Goal: Task Accomplishment & Management: Use online tool/utility

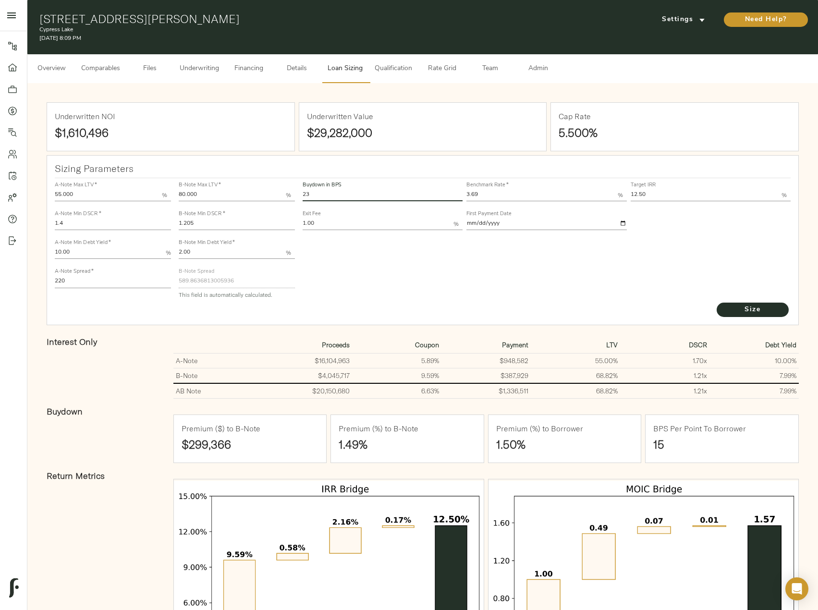
drag, startPoint x: 409, startPoint y: 190, endPoint x: 285, endPoint y: 184, distance: 123.5
click at [285, 184] on div "A-Note Max LTV   * 55.000 % A-Note Min DSCR   * 1.4 A-Note Min Debt Yield   * 1…" at bounding box center [423, 239] width 744 height 131
type input "0"
click at [761, 314] on span "Size" at bounding box center [752, 310] width 53 height 12
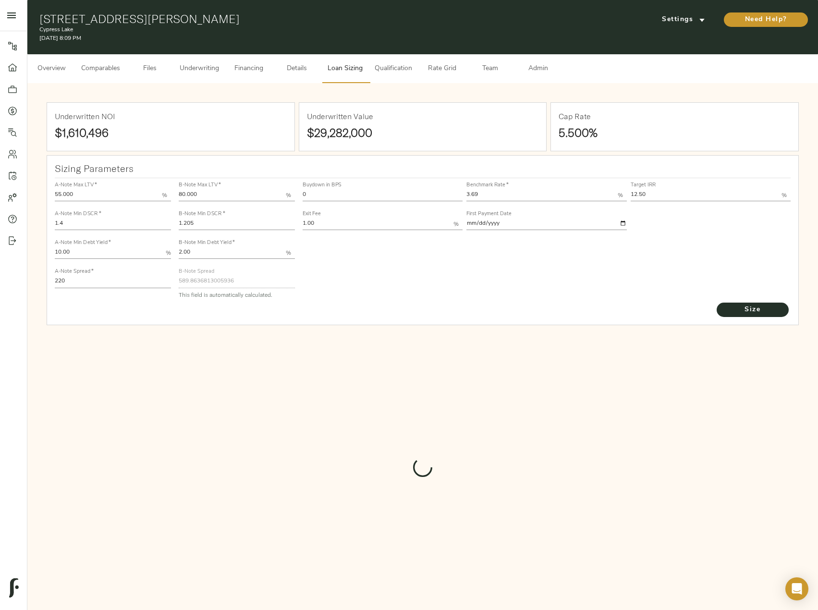
type input "782"
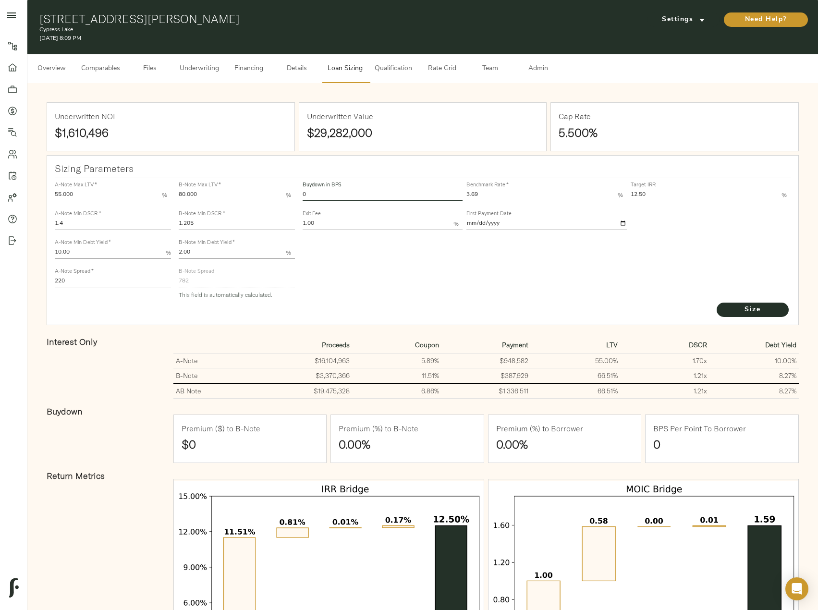
drag, startPoint x: 339, startPoint y: 193, endPoint x: 276, endPoint y: 177, distance: 64.3
click at [276, 177] on div "A-Note Max LTV   * 55.000 % A-Note Min DSCR   * 1.4 A-Note Min Debt Yield   * 1…" at bounding box center [423, 239] width 744 height 131
type input "23"
click at [717, 303] on button "Size" at bounding box center [753, 310] width 72 height 14
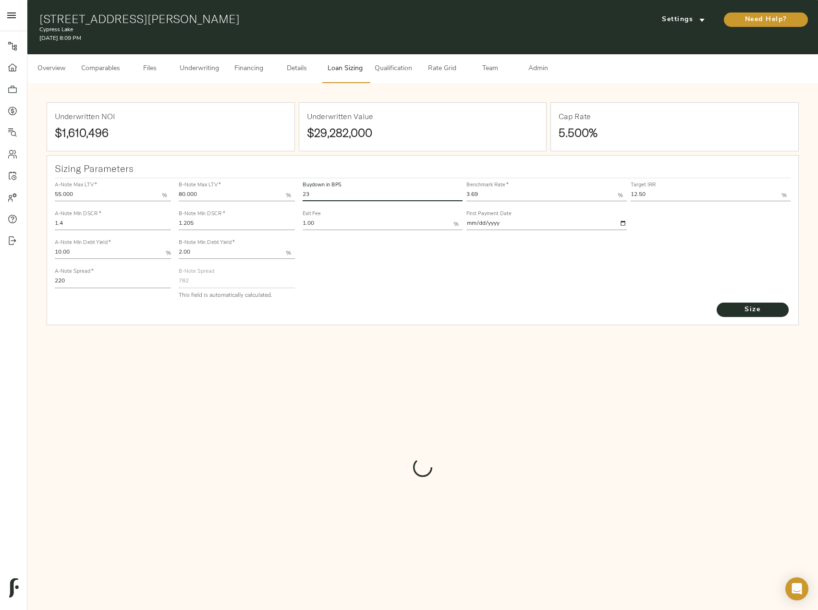
type input "589.8636813005936"
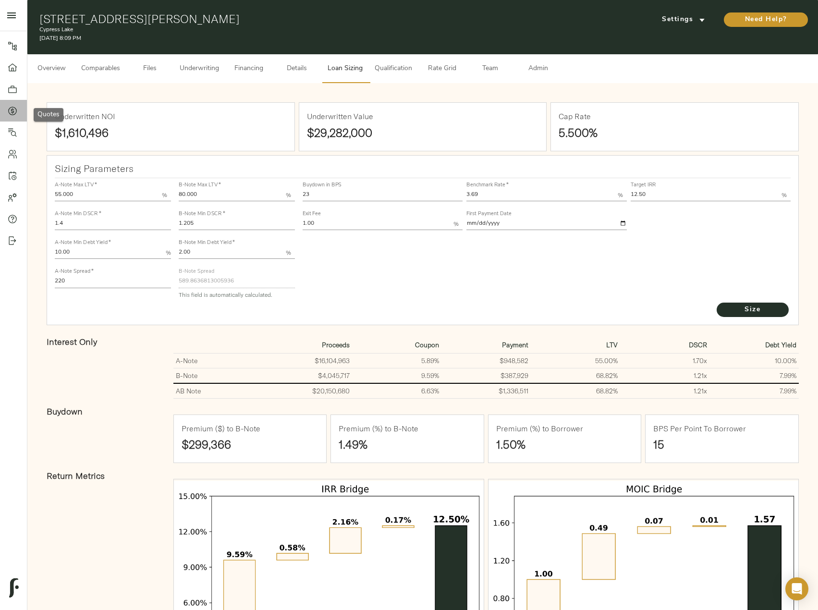
click at [6, 108] on link "Quotes" at bounding box center [13, 111] width 27 height 22
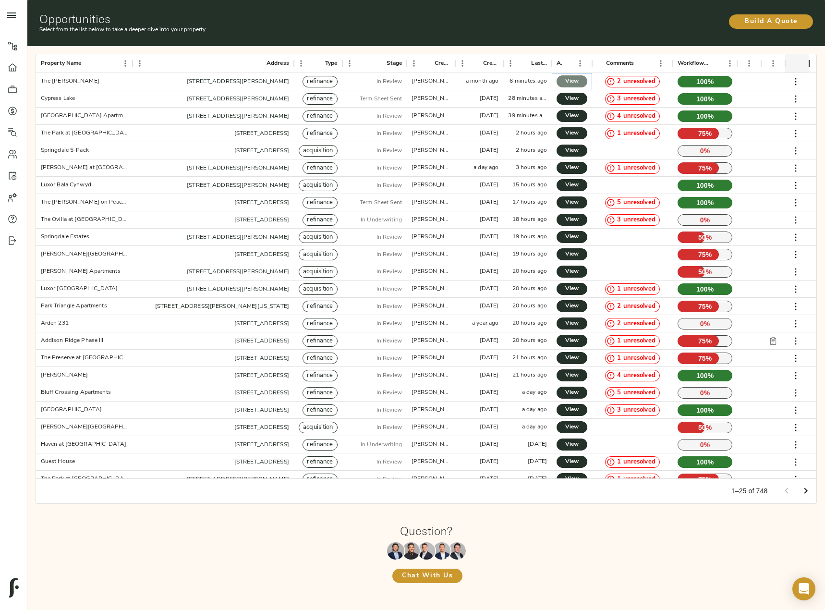
click at [580, 85] on link "View" at bounding box center [572, 81] width 31 height 12
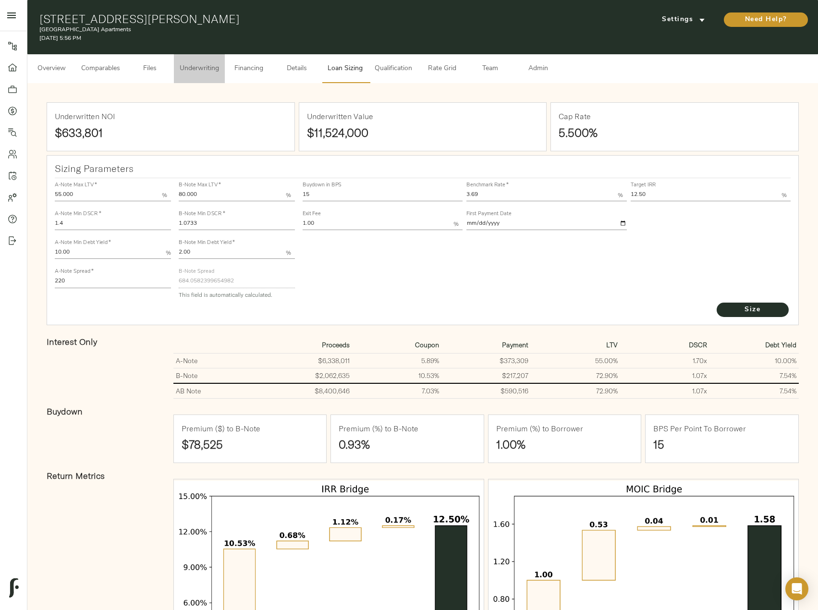
click at [216, 78] on button "Underwriting" at bounding box center [199, 68] width 51 height 29
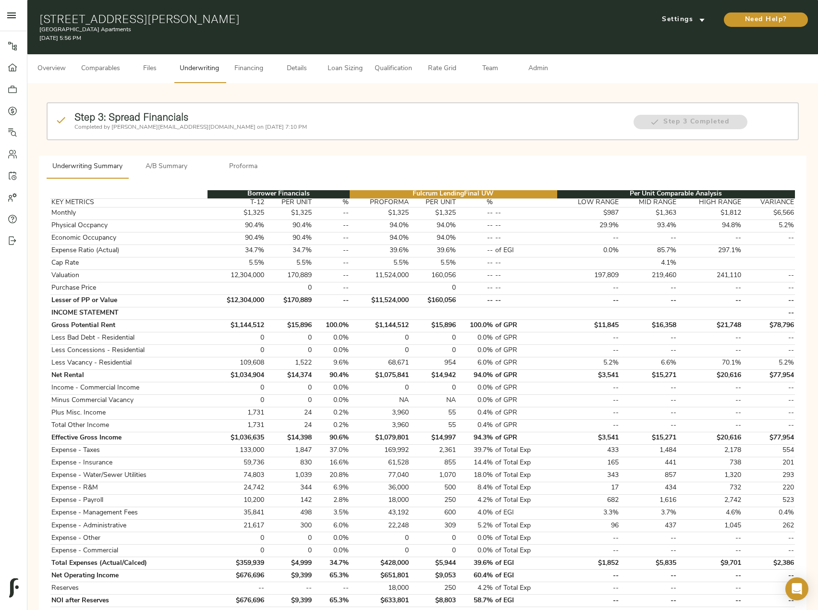
click at [175, 164] on span "A/B Summary" at bounding box center [166, 167] width 65 height 12
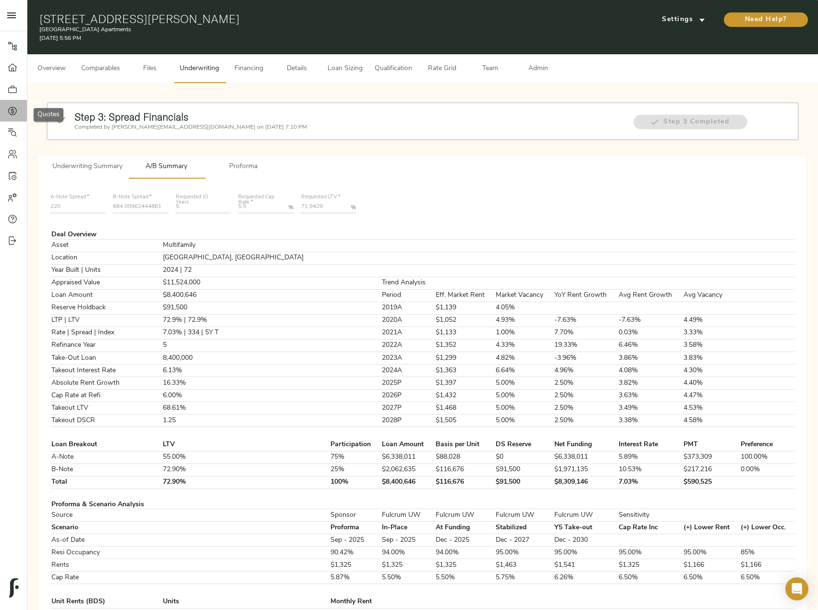
click at [12, 115] on icon at bounding box center [13, 111] width 10 height 10
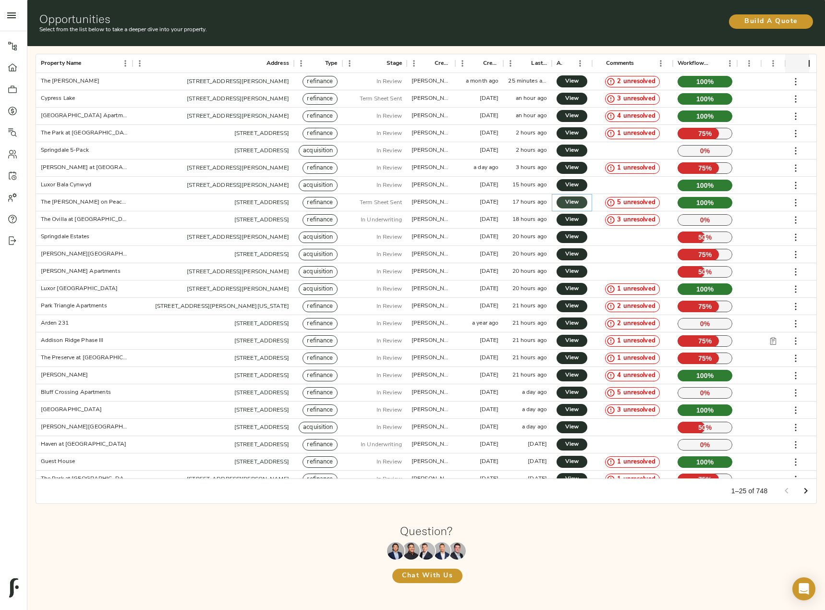
click at [583, 204] on link "View" at bounding box center [572, 202] width 31 height 12
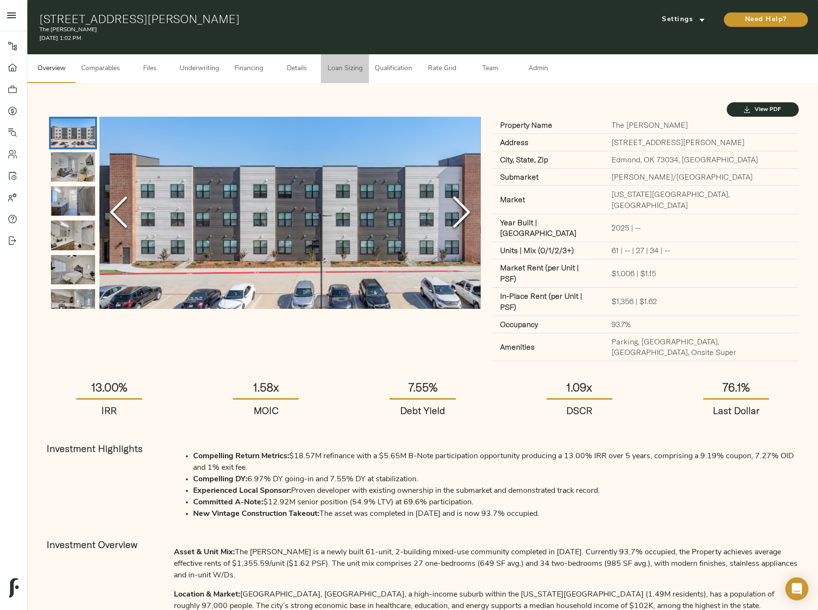
click at [334, 76] on button "Loan Sizing" at bounding box center [345, 68] width 48 height 29
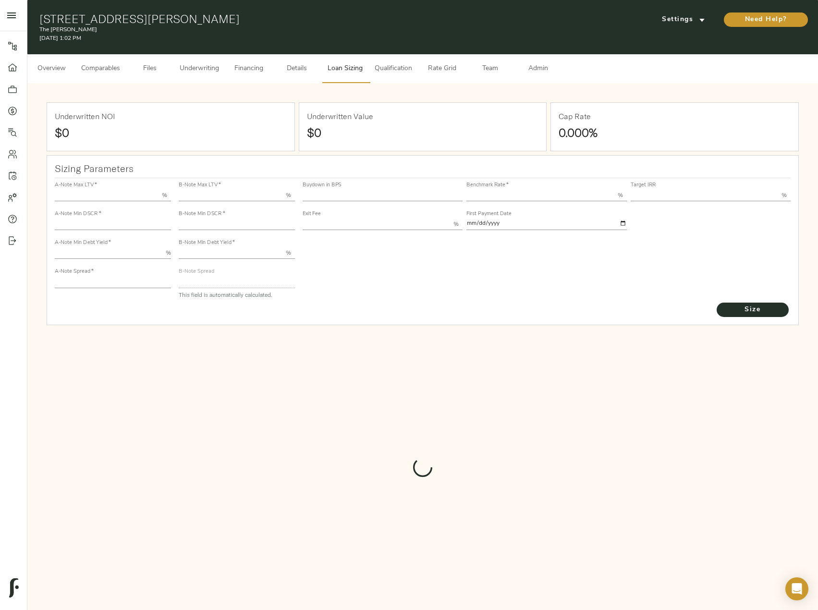
type input "55.000"
type input "1.4"
type input "10.00"
type input "220"
type input "80.000"
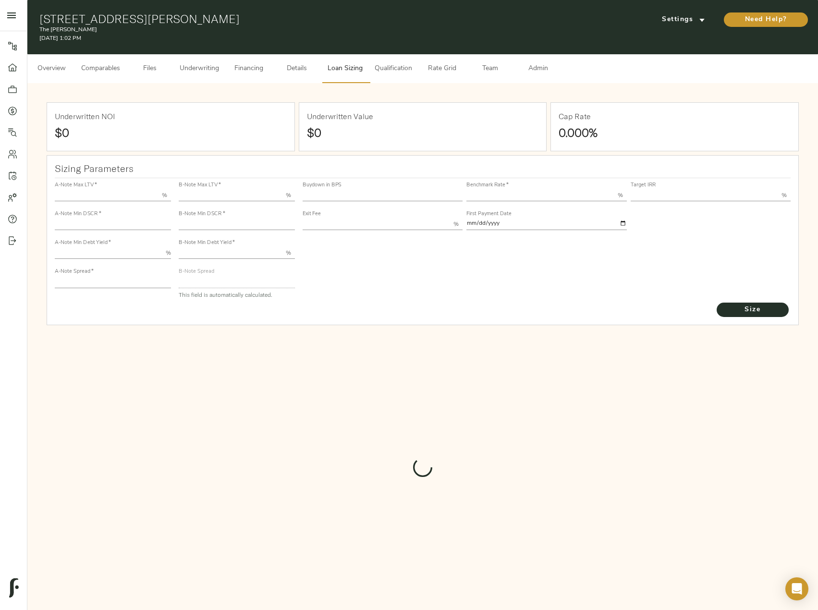
type input "1.0056"
type input "2.00"
type input "543.234944582051"
type input "53"
type input "3.75"
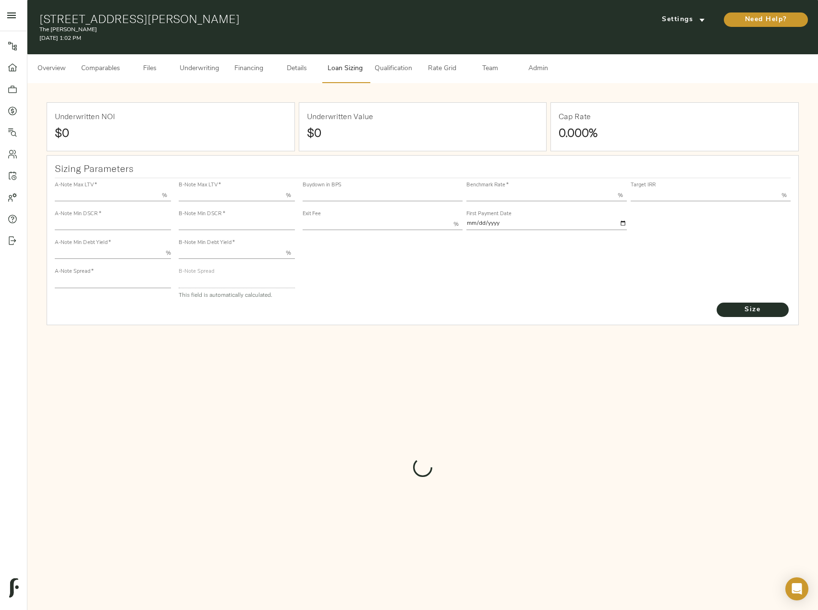
type input "13.00"
type input "1.00"
type input "2025-10-01"
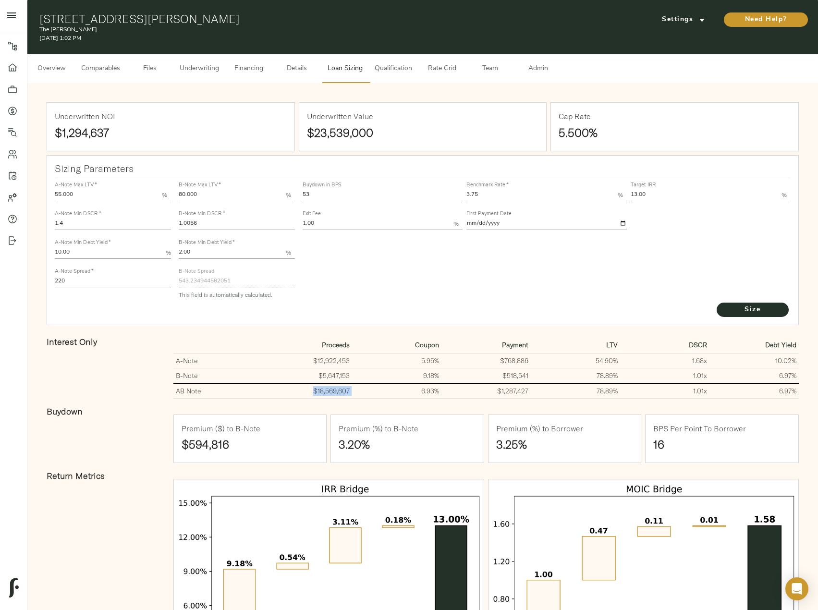
drag, startPoint x: 311, startPoint y: 392, endPoint x: 353, endPoint y: 392, distance: 41.8
click at [353, 392] on tr "AB Note $18,569,607 6.93% $1,287,427 78.89% 1.01 x 6.97%" at bounding box center [485, 390] width 625 height 15
copy td "$18,569,607"
drag, startPoint x: 487, startPoint y: 197, endPoint x: 439, endPoint y: 197, distance: 48.0
click at [439, 197] on div "Buydown in BPS 53 Benchmark Rate   * 3.75 % Target IRR 13.00 % Exit Fee 1.00 % …" at bounding box center [547, 205] width 492 height 58
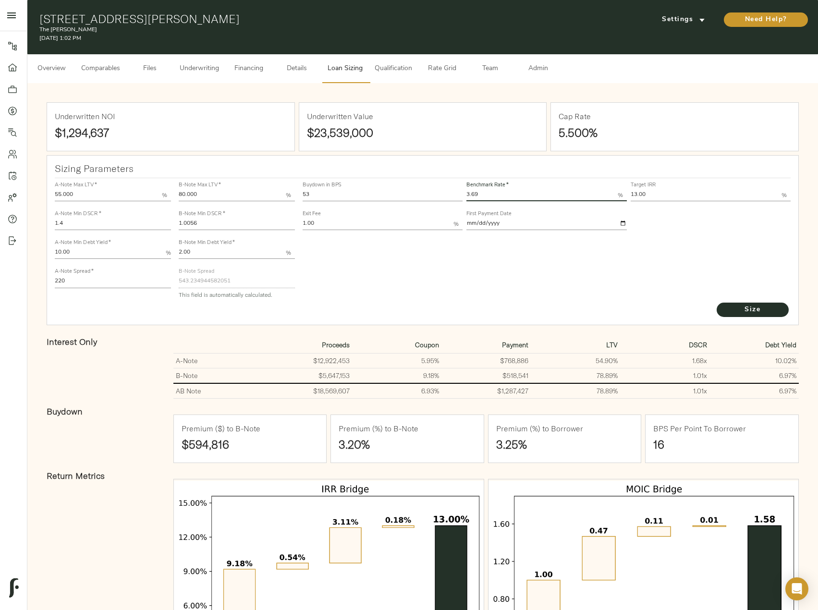
type input "3.69"
click at [717, 303] on button "Size" at bounding box center [753, 310] width 72 height 14
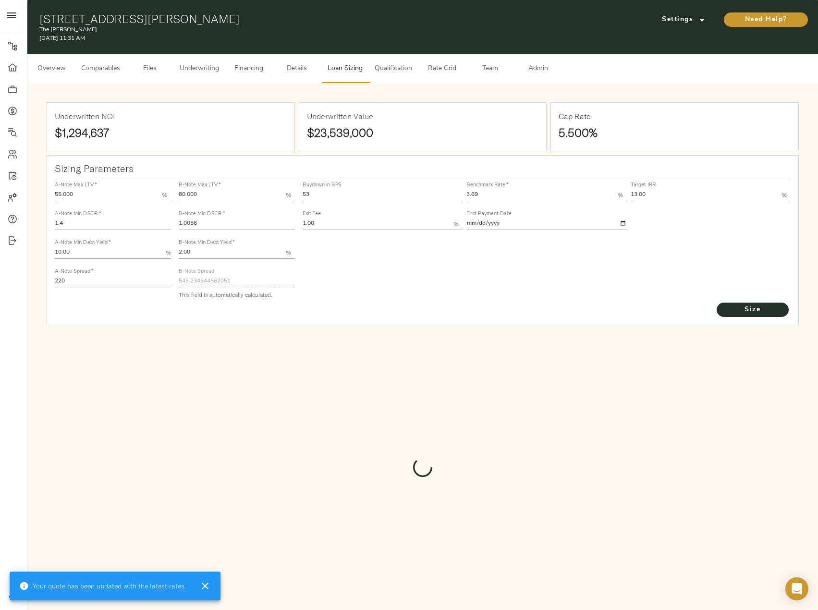
type input "545.7668160992707"
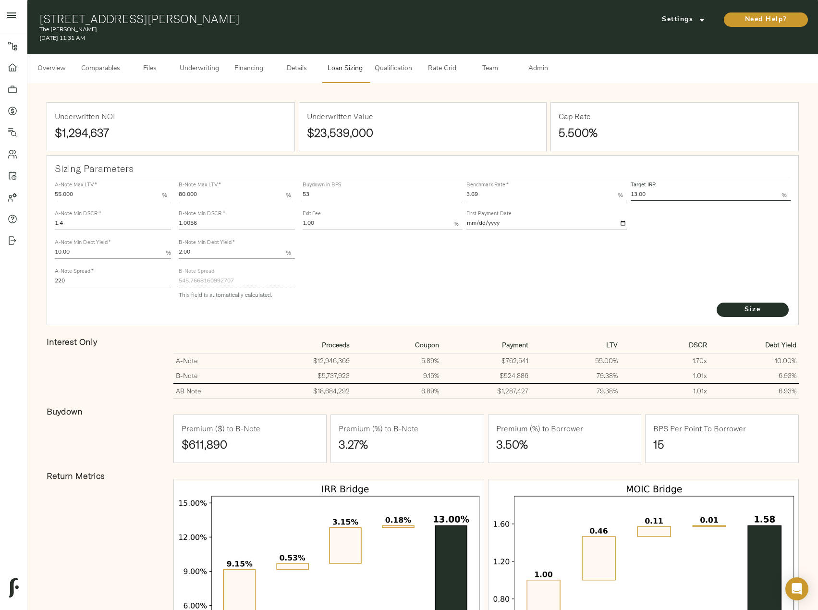
drag, startPoint x: 652, startPoint y: 192, endPoint x: 608, endPoint y: 192, distance: 44.2
click at [608, 192] on div "Buydown in BPS 53 Benchmark Rate   * 3.69 % Target IRR 13.00 % Exit Fee 1.00 % …" at bounding box center [547, 205] width 492 height 58
type input "12.00"
click at [717, 303] on button "Size" at bounding box center [753, 310] width 72 height 14
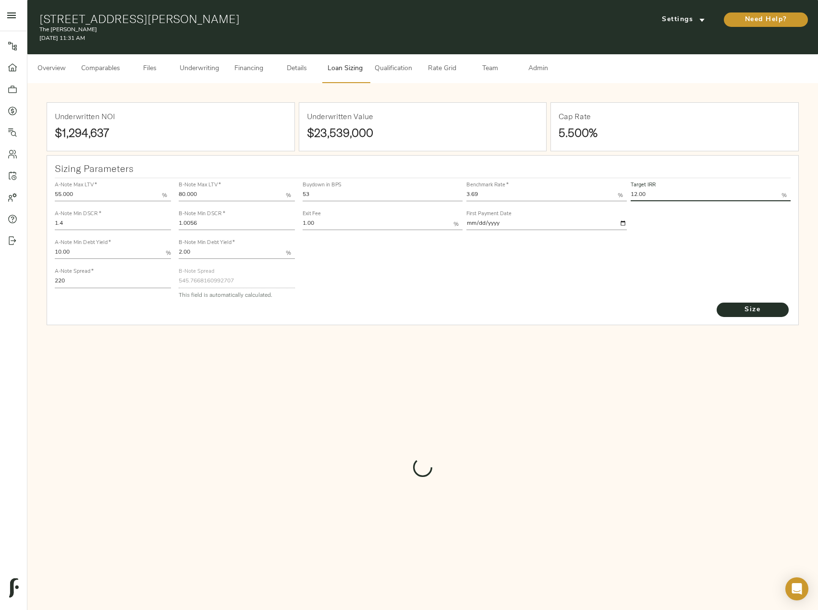
type input "739"
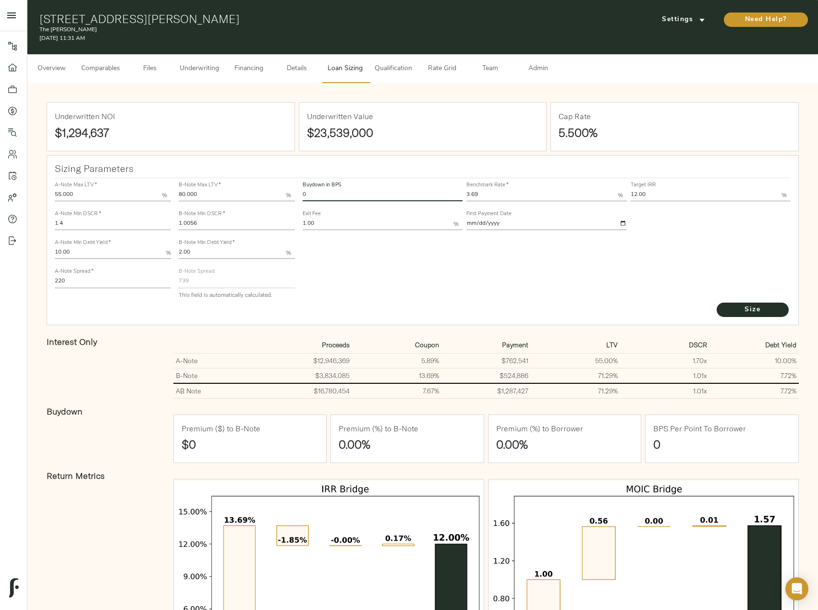
drag, startPoint x: 336, startPoint y: 194, endPoint x: 288, endPoint y: 188, distance: 49.0
click at [281, 188] on div "A-Note Max LTV   * 55.000 % A-Note Min DSCR   * 1.4 A-Note Min Debt Yield   * 1…" at bounding box center [423, 239] width 744 height 131
click at [323, 197] on input "0" at bounding box center [383, 196] width 160 height 12
drag, startPoint x: 323, startPoint y: 194, endPoint x: 283, endPoint y: 194, distance: 39.9
click at [282, 194] on div "A-Note Max LTV   * 55.000 % A-Note Min DSCR   * 1.4 A-Note Min Debt Yield   * 1…" at bounding box center [423, 239] width 744 height 131
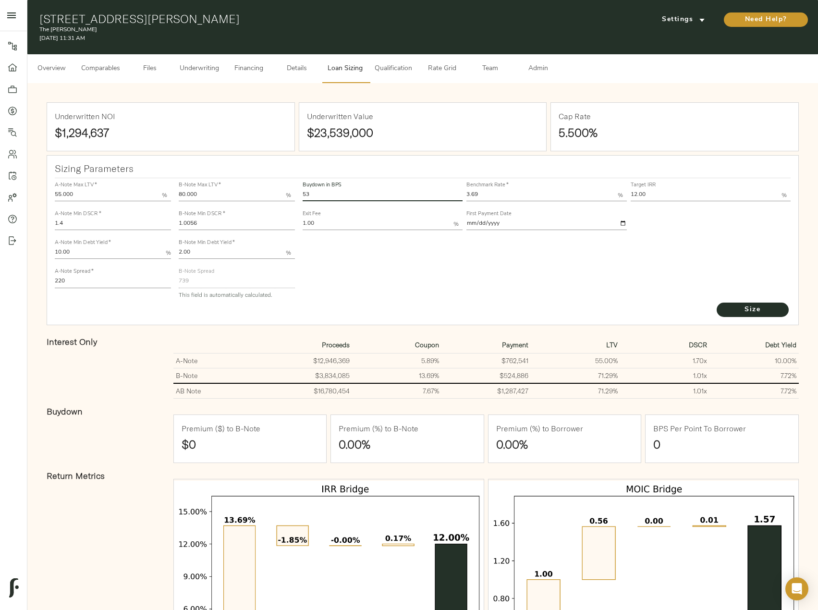
type input "53"
click at [717, 303] on button "Size" at bounding box center [753, 310] width 72 height 14
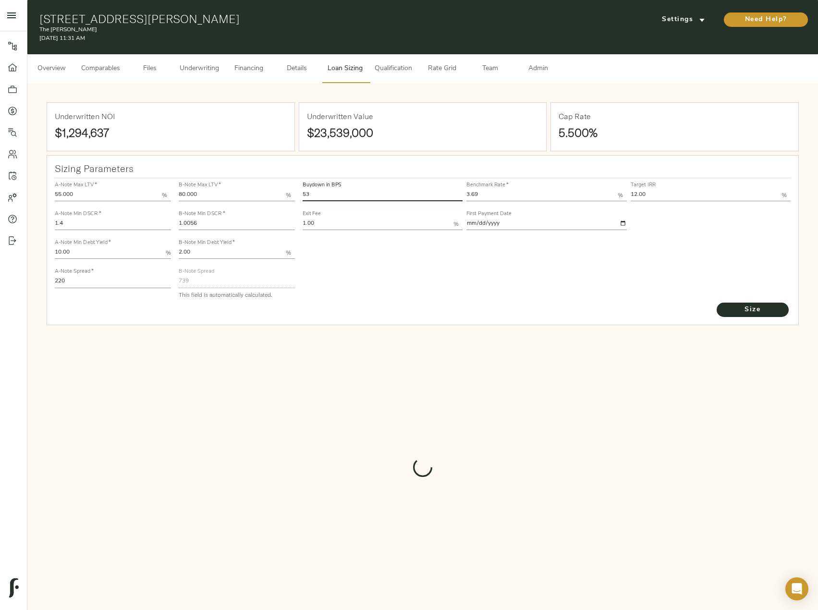
type input "495.305848331677"
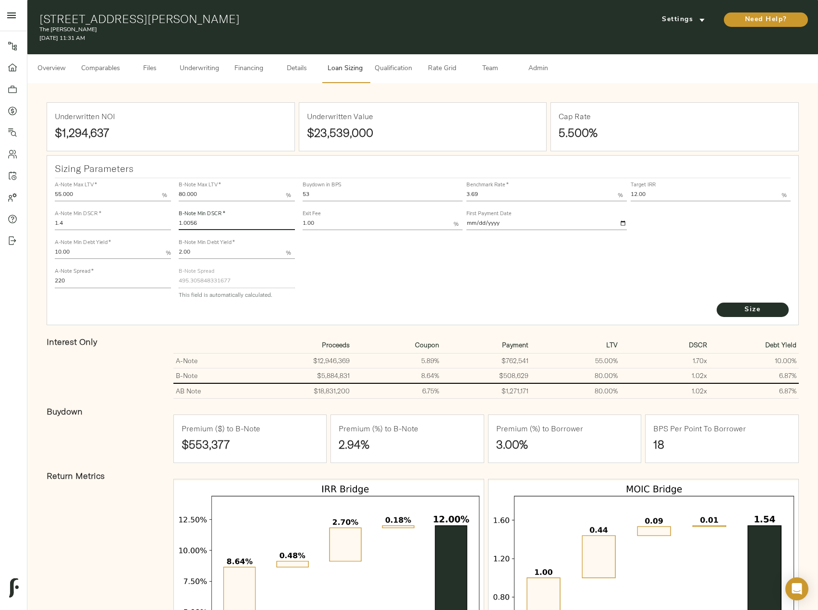
drag, startPoint x: 214, startPoint y: 229, endPoint x: 166, endPoint y: 225, distance: 48.1
click at [166, 225] on div "A-Note Max LTV   * 55.000 % A-Note Min DSCR   * 1.4 A-Note Min Debt Yield   * 1…" at bounding box center [423, 239] width 744 height 131
paste input "482"
type input "1.0482"
click at [748, 309] on span "Size" at bounding box center [752, 310] width 53 height 12
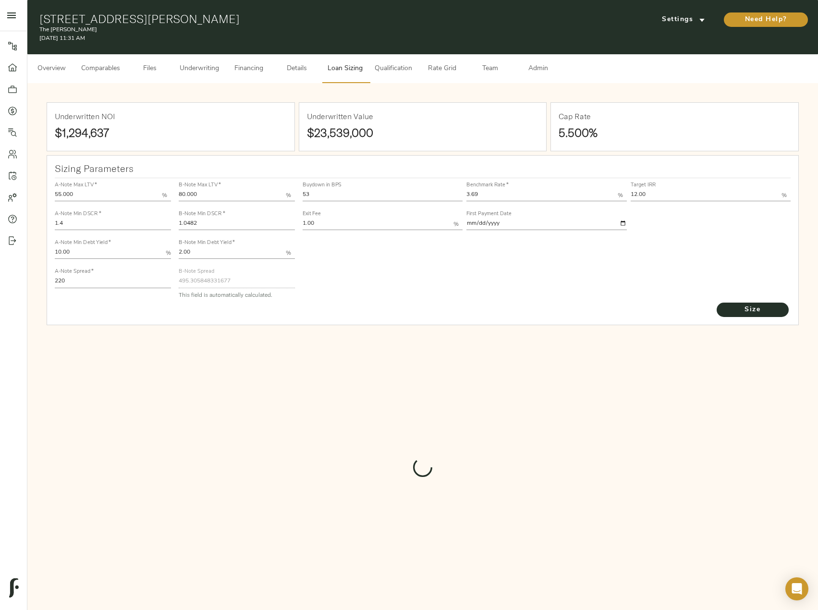
type input "469.2421046003701"
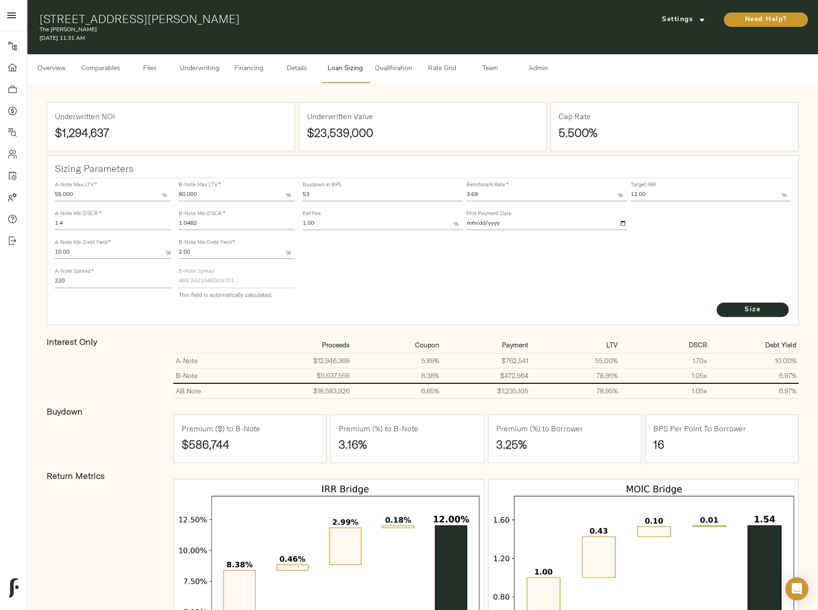
click at [351, 191] on input "53" at bounding box center [383, 196] width 160 height 12
type input "52"
click at [717, 303] on button "Size" at bounding box center [753, 310] width 72 height 14
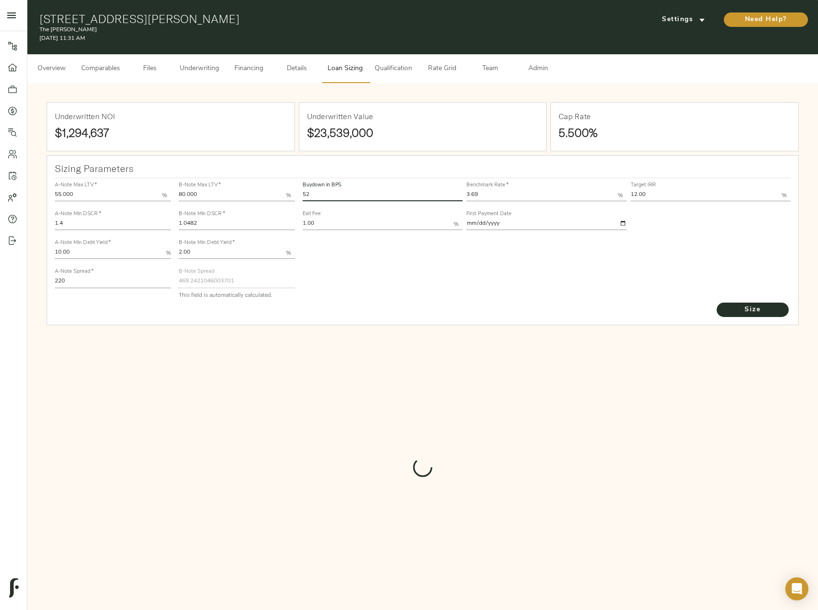
type input "473.4141870925612"
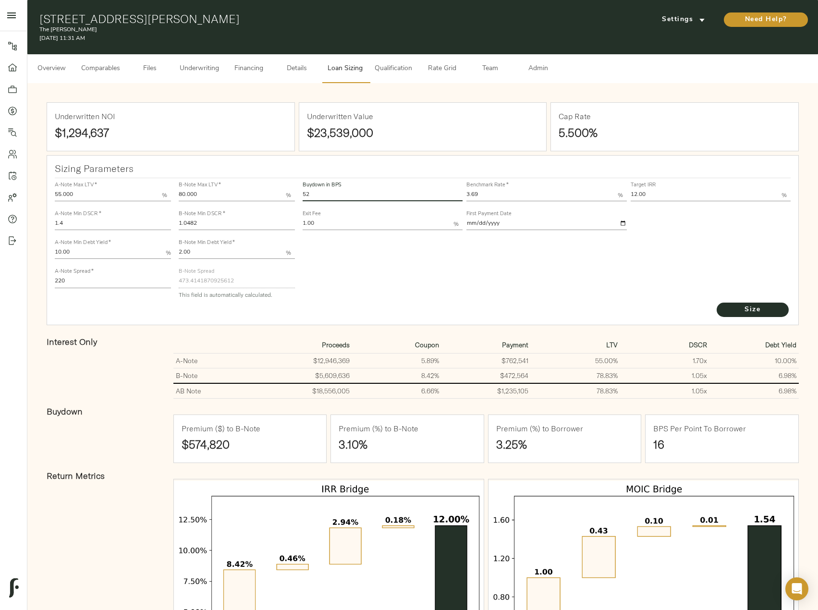
click at [343, 190] on input "52" at bounding box center [383, 196] width 160 height 12
type input "53"
click at [717, 303] on button "Size" at bounding box center [753, 310] width 72 height 14
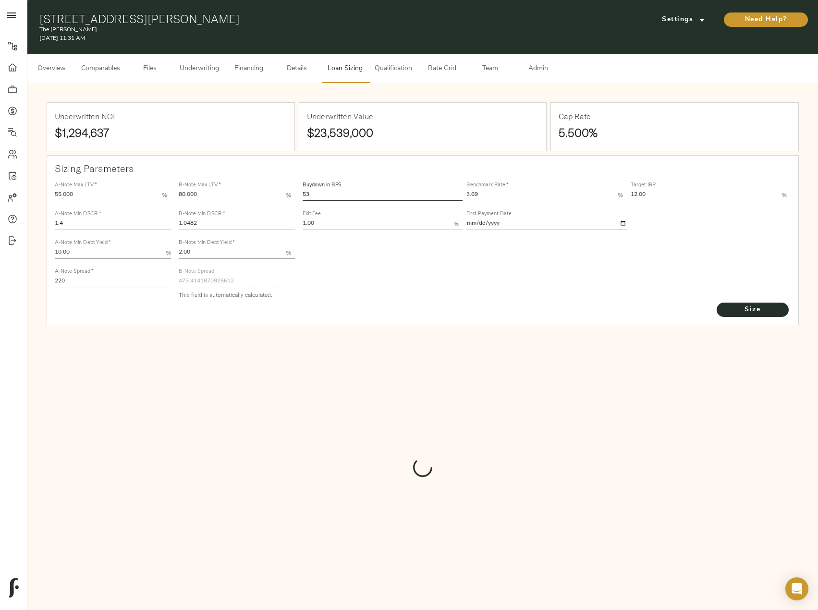
type input "469.2421046003701"
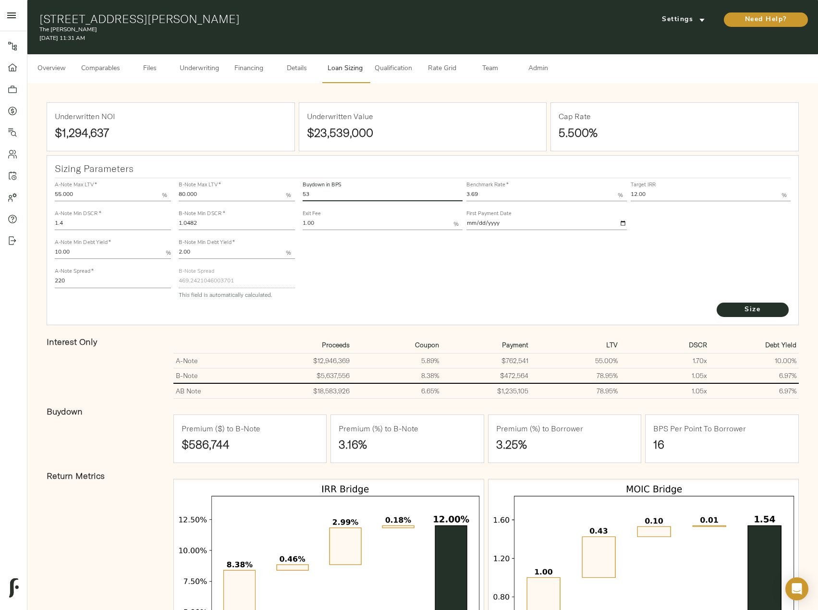
click at [215, 222] on input "1.0482" at bounding box center [237, 225] width 116 height 12
type input "1.0481"
click at [717, 303] on button "Size" at bounding box center [753, 310] width 72 height 14
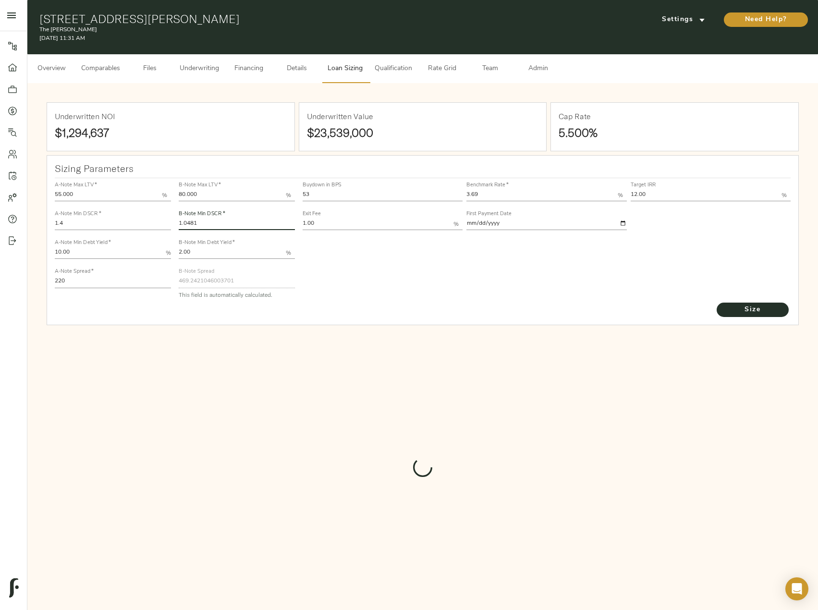
type input "469.2877835446848"
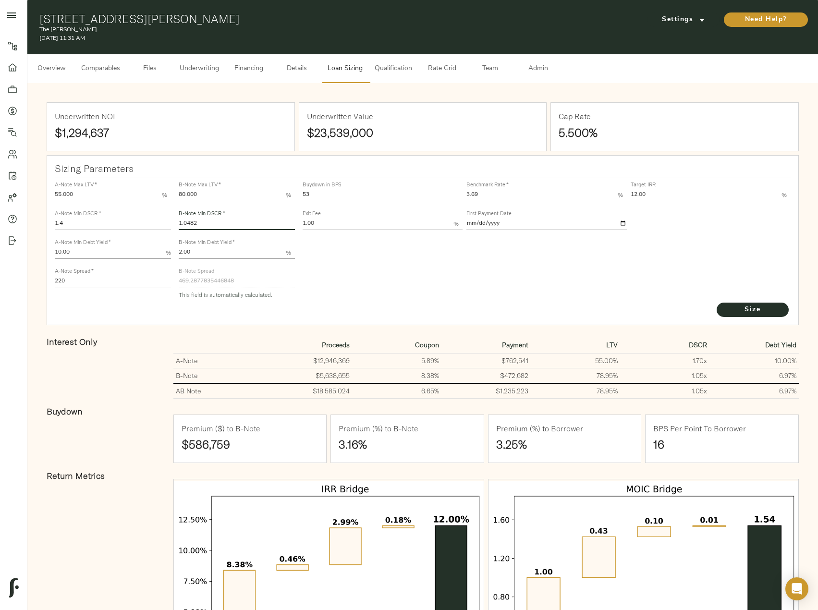
type input "1.0482"
click at [717, 303] on button "Size" at bounding box center [753, 310] width 72 height 14
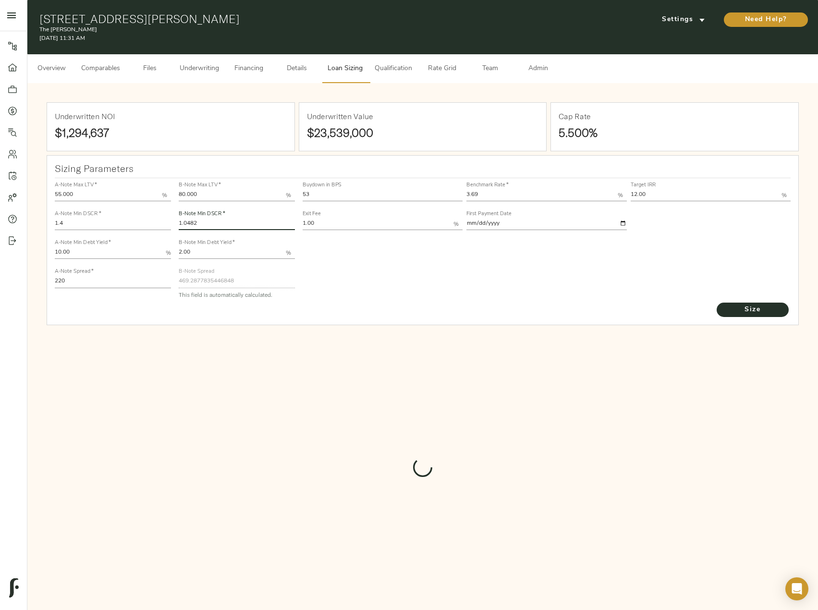
type input "469.2421046003701"
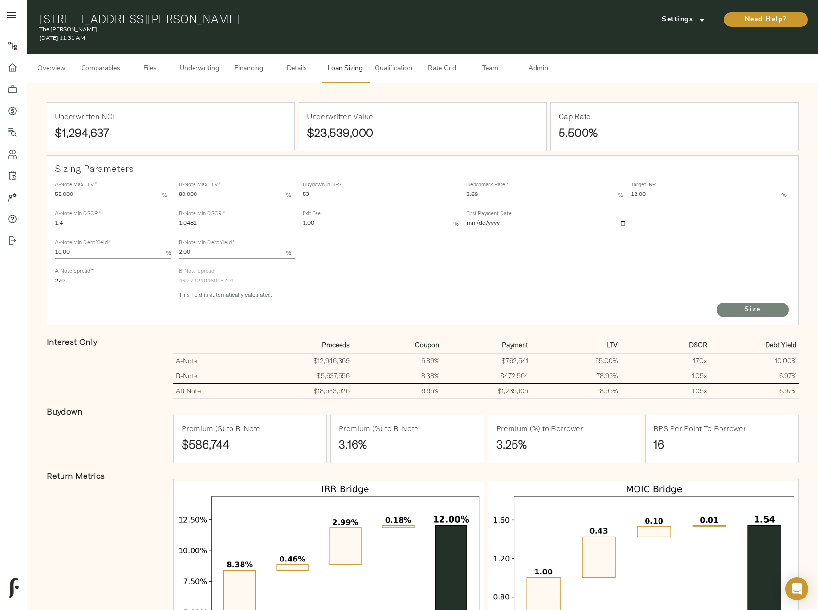
click at [724, 309] on button "Size" at bounding box center [753, 310] width 72 height 14
click at [197, 70] on span "Underwriting" at bounding box center [199, 69] width 39 height 12
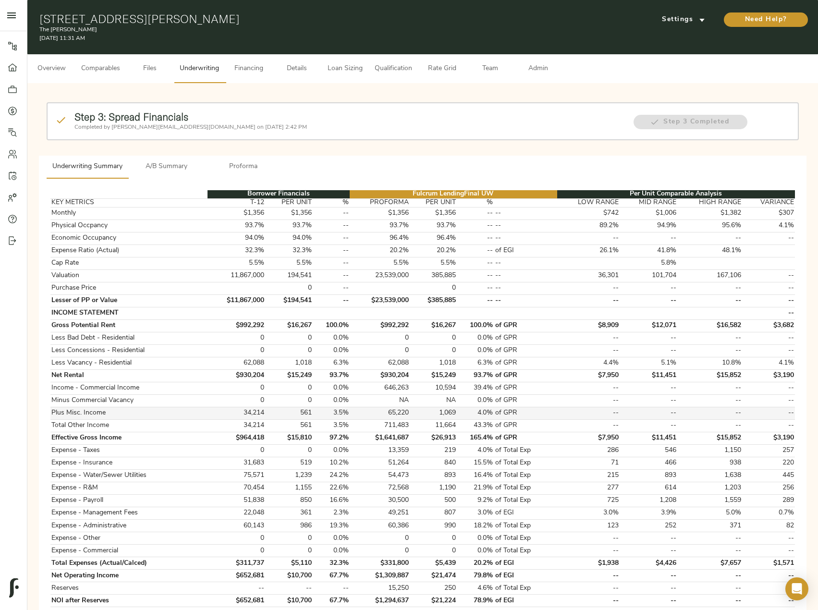
scroll to position [286, 0]
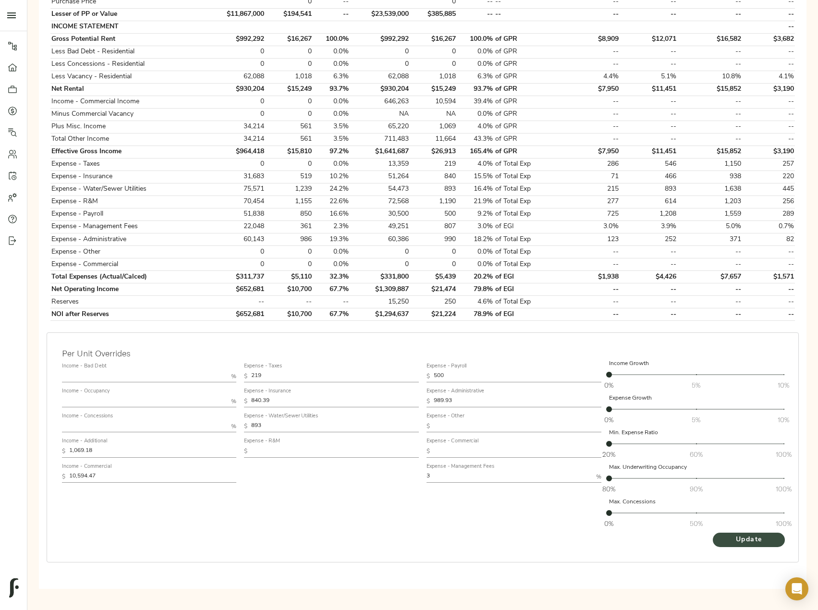
click at [754, 539] on span "Update" at bounding box center [748, 540] width 53 height 12
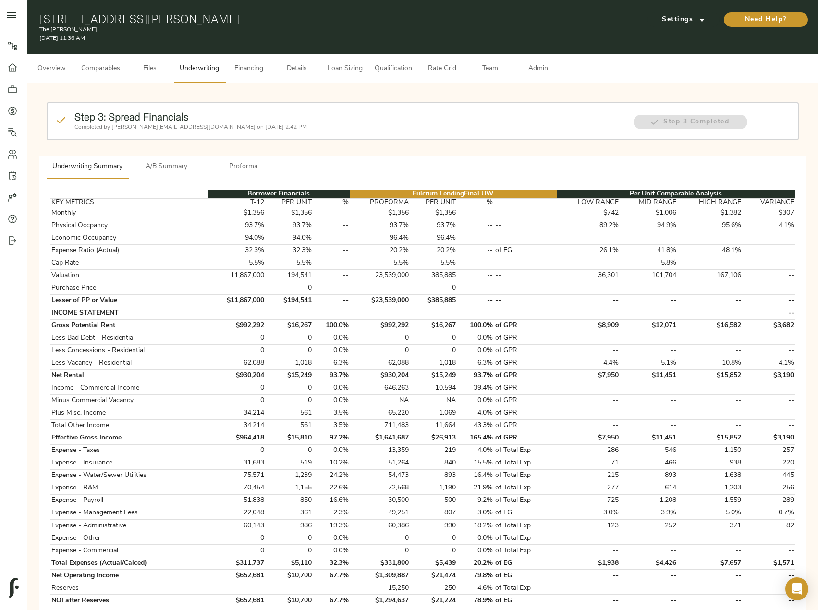
click at [180, 159] on button "A/B Summary" at bounding box center [166, 167] width 77 height 23
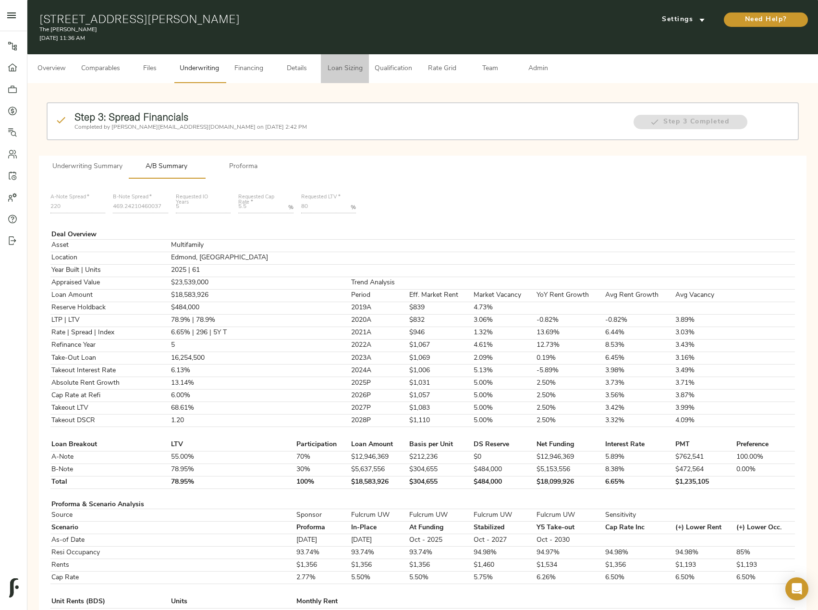
click at [330, 70] on span "Loan Sizing" at bounding box center [345, 69] width 36 height 12
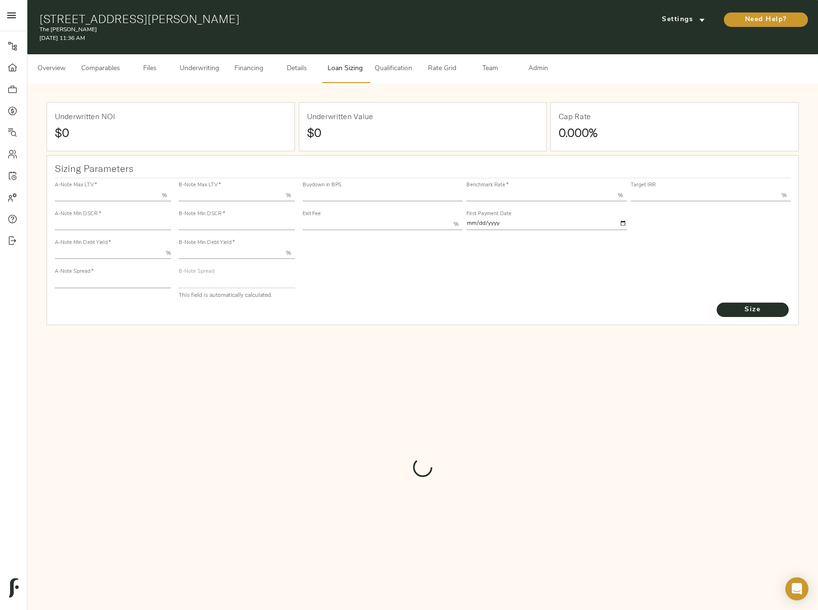
type input "55.000"
type input "1.4"
type input "10.00"
type input "220"
type input "80.000"
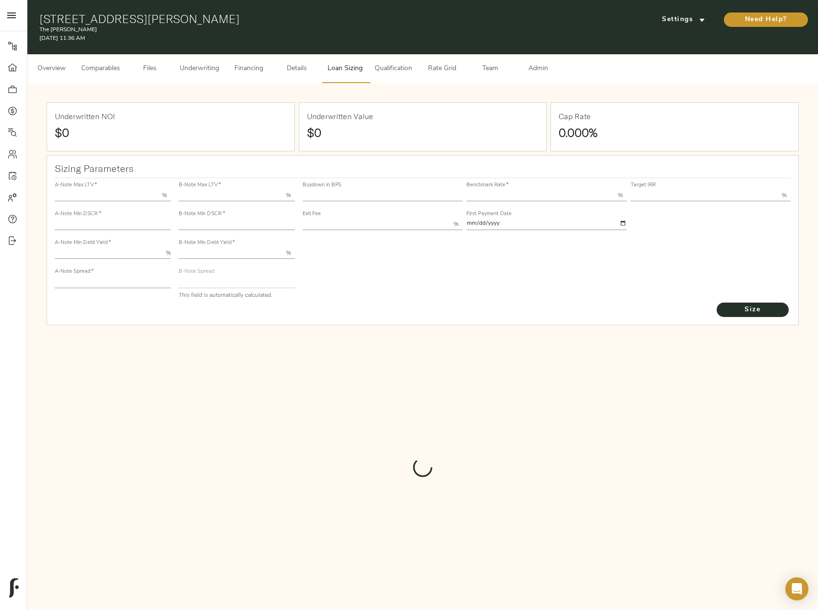
type input "1.0482"
type input "2.00"
type input "469.2421046003701"
type input "53"
type input "3.69"
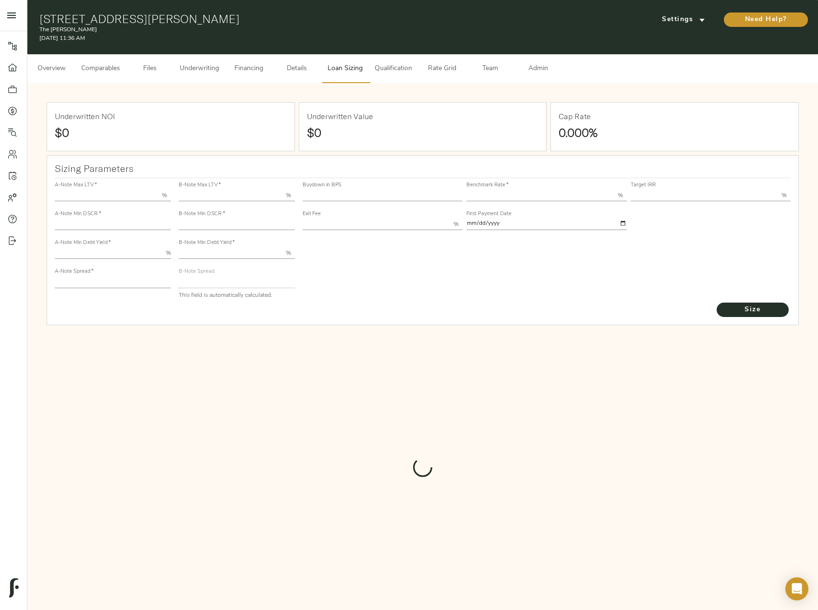
type input "12.00"
type input "1.00"
type input "2025-10-01"
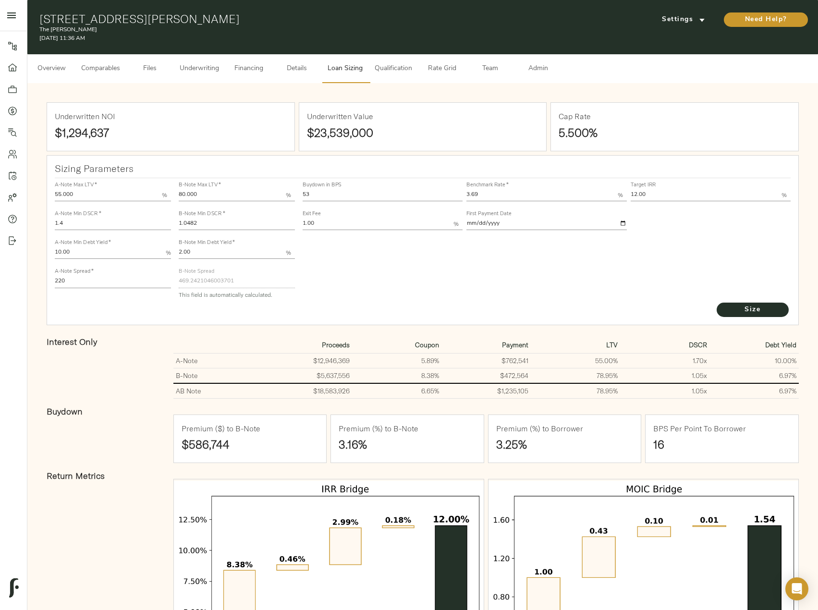
click at [191, 71] on span "Underwriting" at bounding box center [199, 69] width 39 height 12
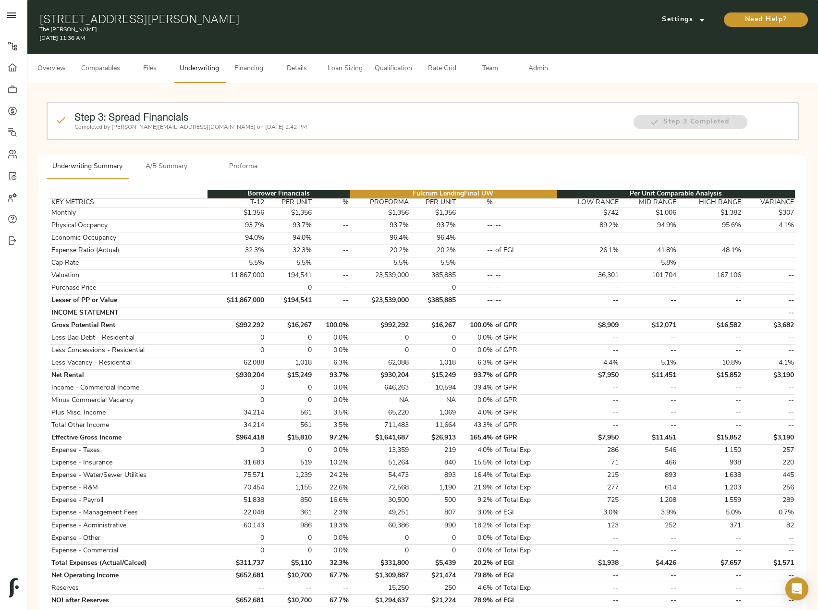
click at [175, 166] on span "A/B Summary" at bounding box center [166, 167] width 65 height 12
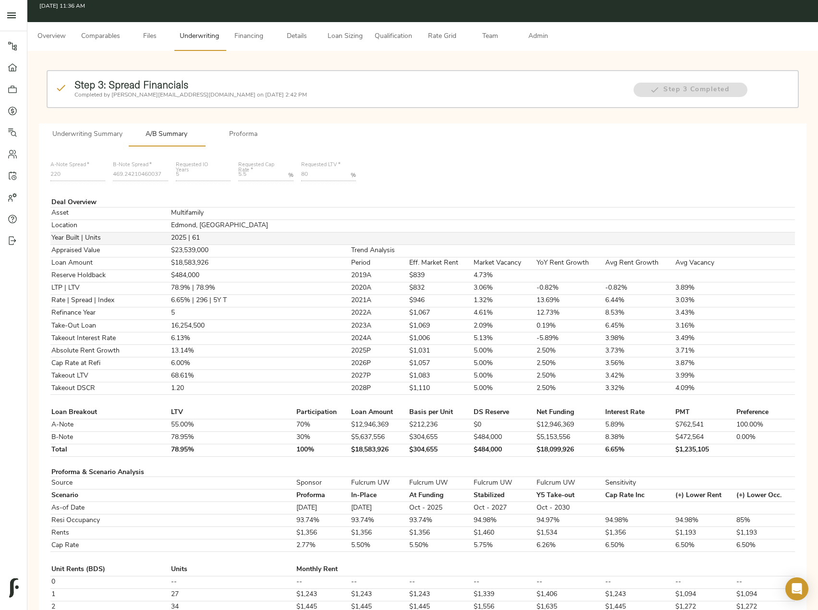
scroll to position [48, 0]
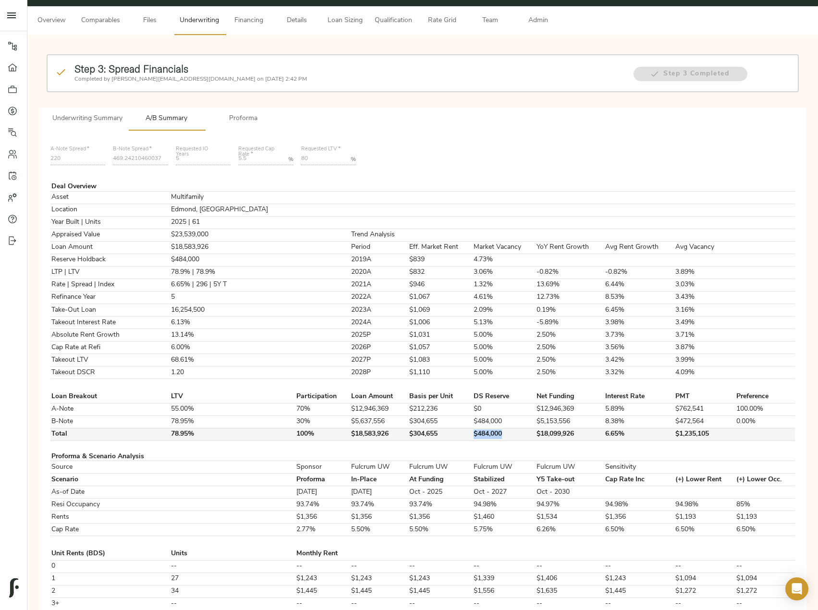
drag, startPoint x: 486, startPoint y: 433, endPoint x: 448, endPoint y: 432, distance: 37.5
click at [448, 432] on tr "Total 78.95% 100% $18,583,926 $304,655 $484,000 $18,099,926 6.65% $1,235,105" at bounding box center [422, 434] width 744 height 12
copy tr "$484,000"
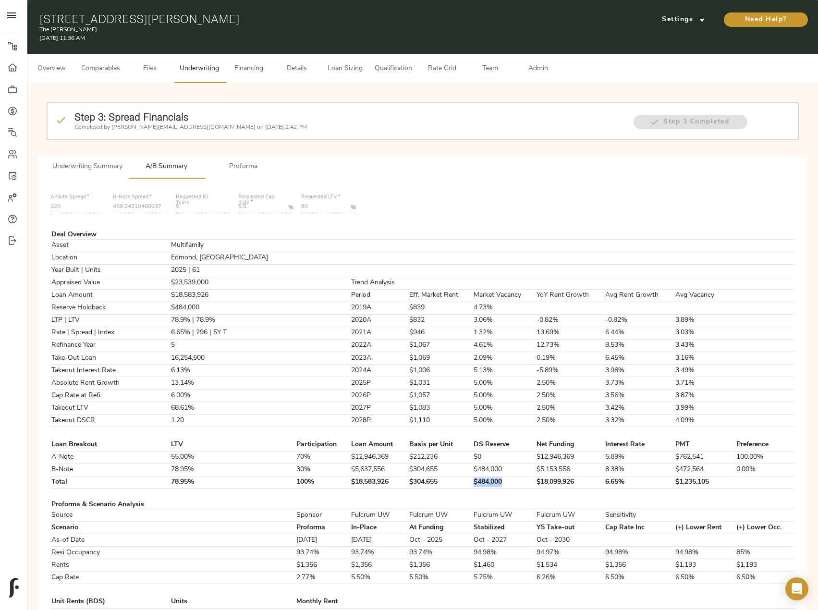
click at [542, 65] on span "Admin" at bounding box center [538, 69] width 36 height 12
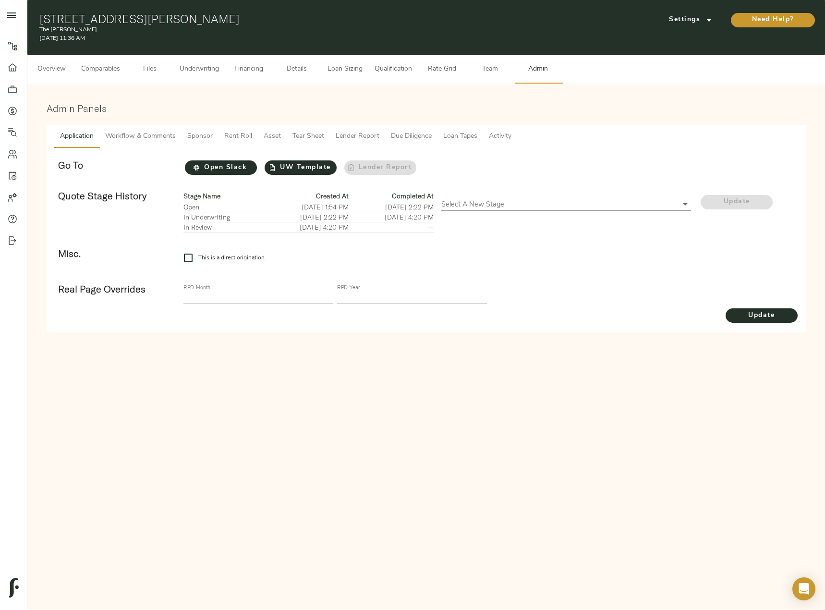
click at [309, 137] on span "Tear Sheet" at bounding box center [308, 137] width 32 height 12
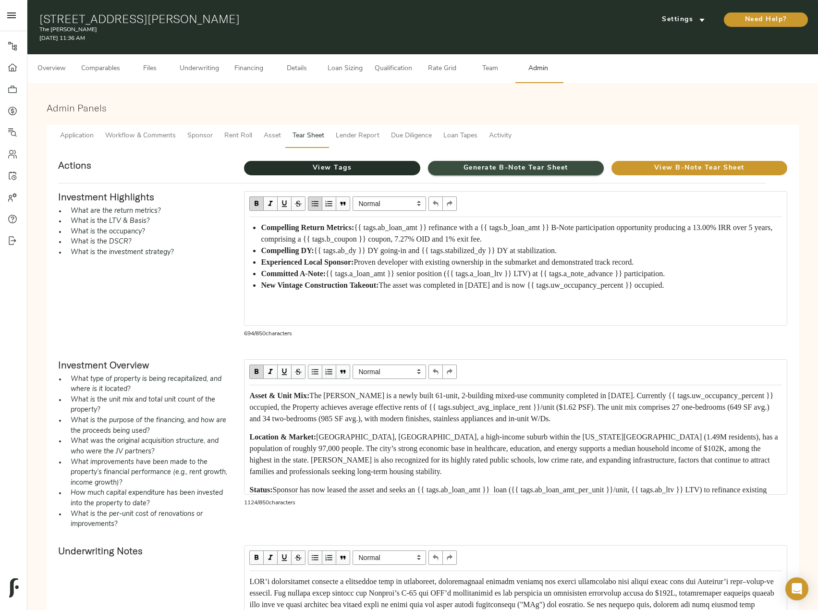
click at [492, 165] on span "Generate B-Note Tear Sheet" at bounding box center [516, 168] width 176 height 12
click at [472, 131] on span "Loan Tapes" at bounding box center [460, 136] width 34 height 12
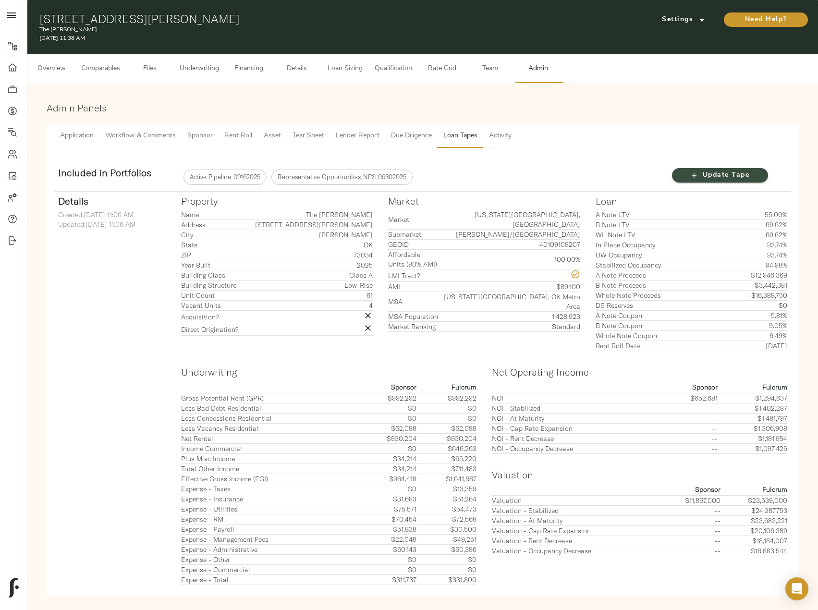
click at [692, 178] on icon "button" at bounding box center [694, 175] width 10 height 10
click at [352, 70] on span "Loan Sizing" at bounding box center [345, 69] width 36 height 12
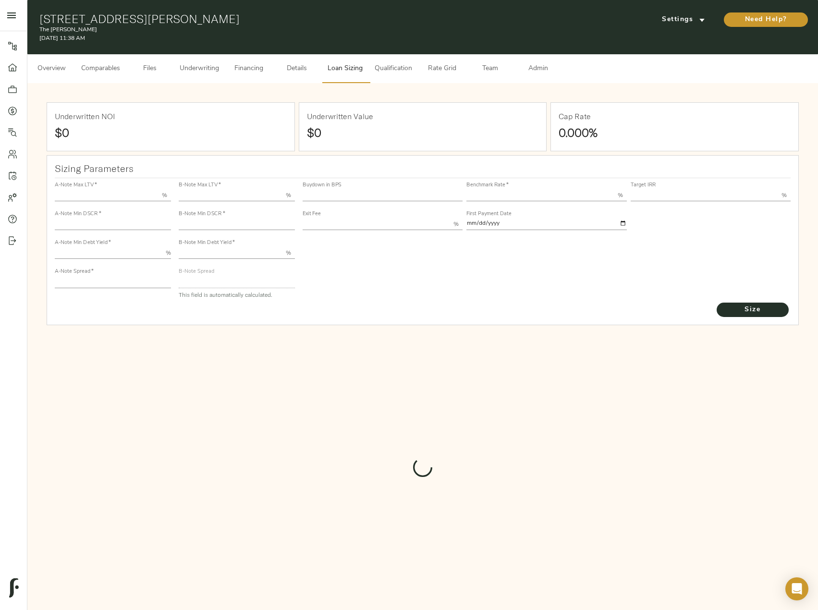
type input "55.000"
type input "1.4"
type input "10.00"
type input "220"
type input "80.000"
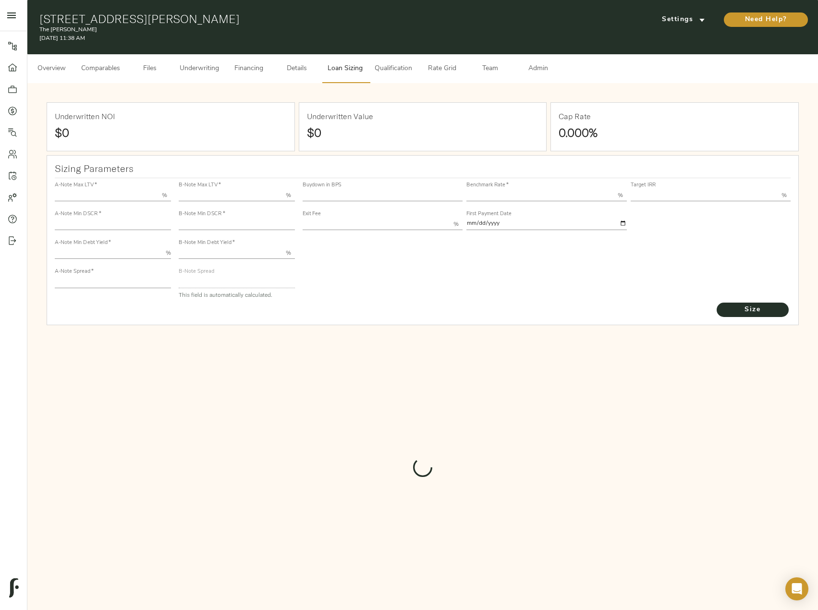
type input "1.0482"
type input "2.00"
type input "469.2421046003701"
type input "53"
type input "3.69"
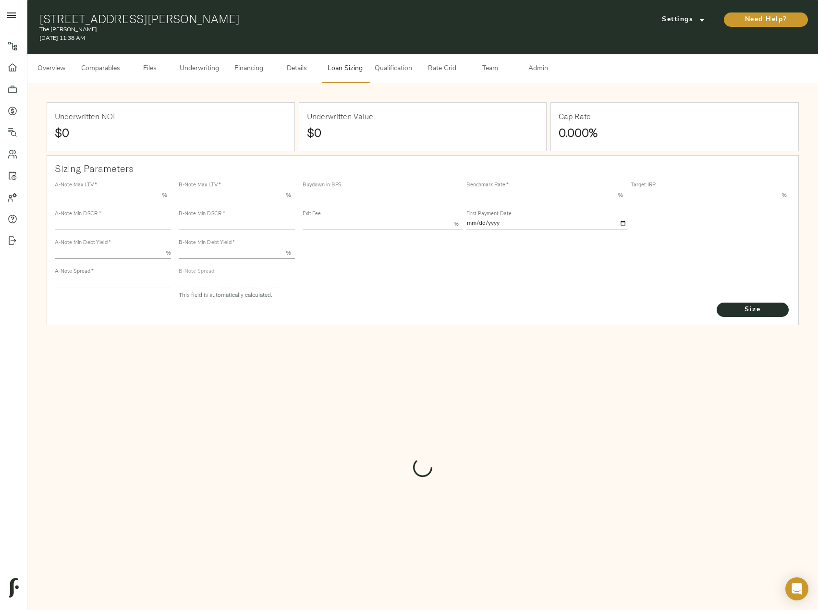
type input "12.00"
type input "1.00"
type input "2025-10-01"
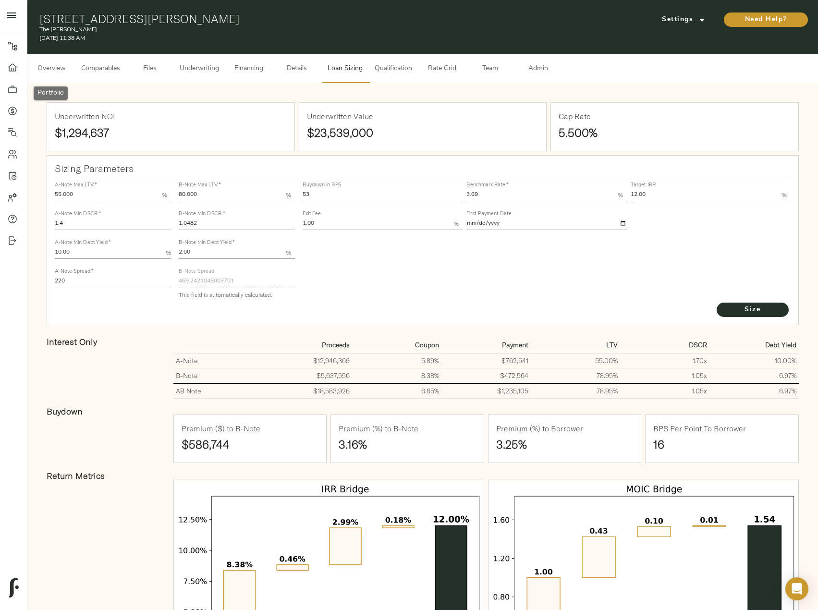
click at [8, 87] on icon at bounding box center [13, 90] width 10 height 10
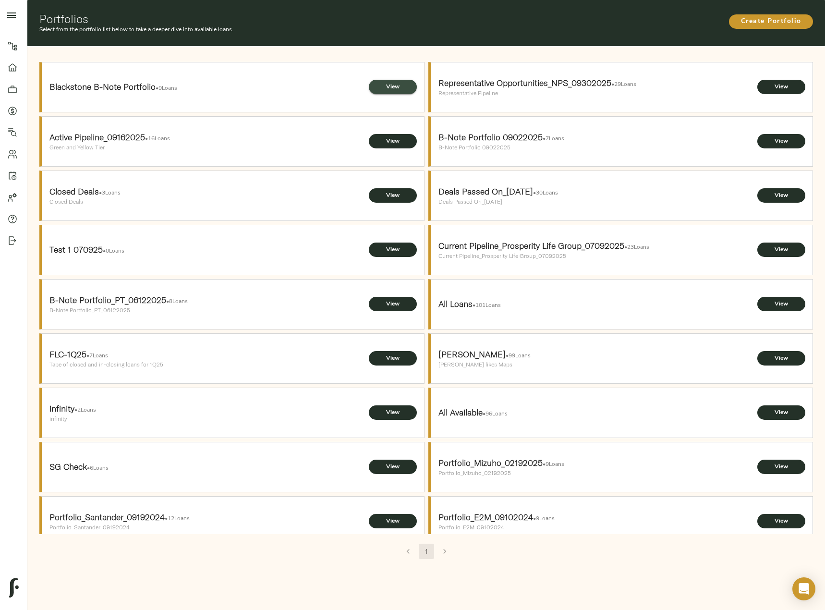
click at [389, 92] on button "View" at bounding box center [393, 87] width 48 height 14
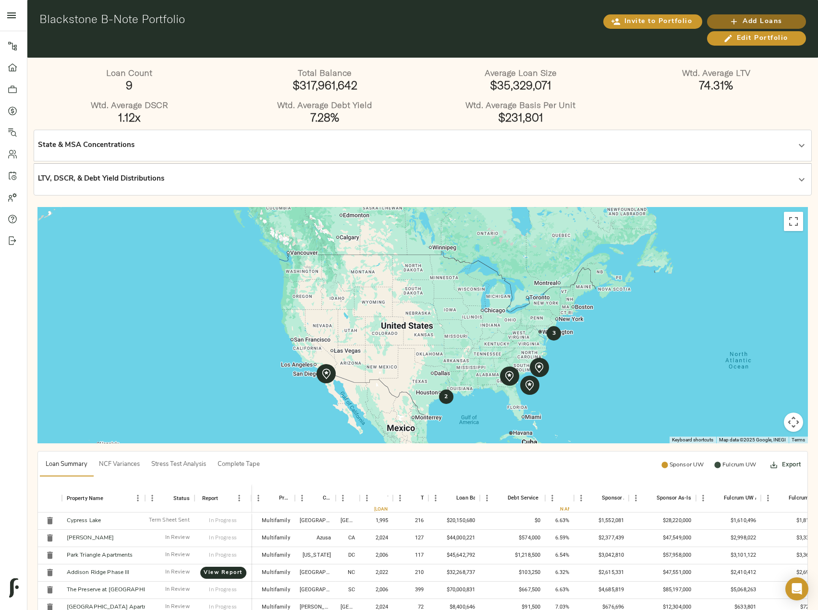
click at [770, 21] on span "Add Loans" at bounding box center [757, 22] width 80 height 12
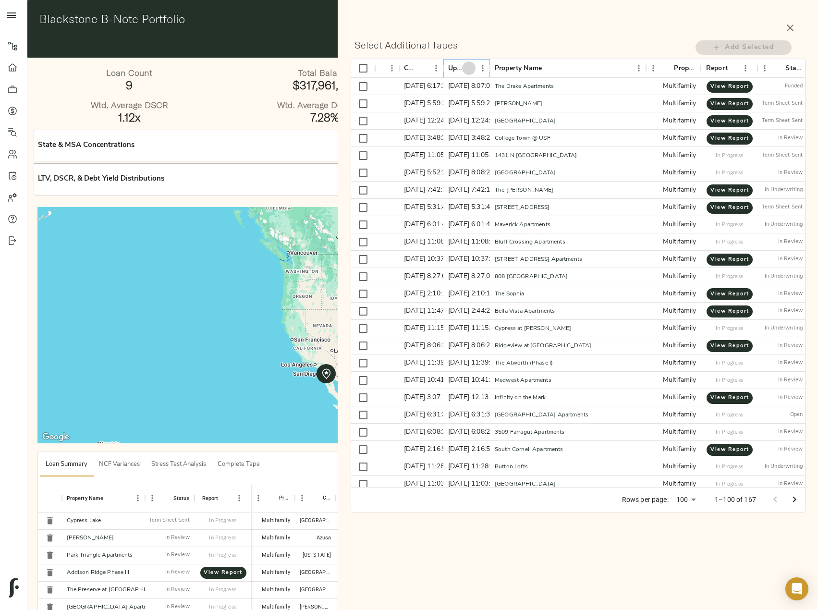
click at [469, 68] on icon "Sort" at bounding box center [468, 68] width 9 height 9
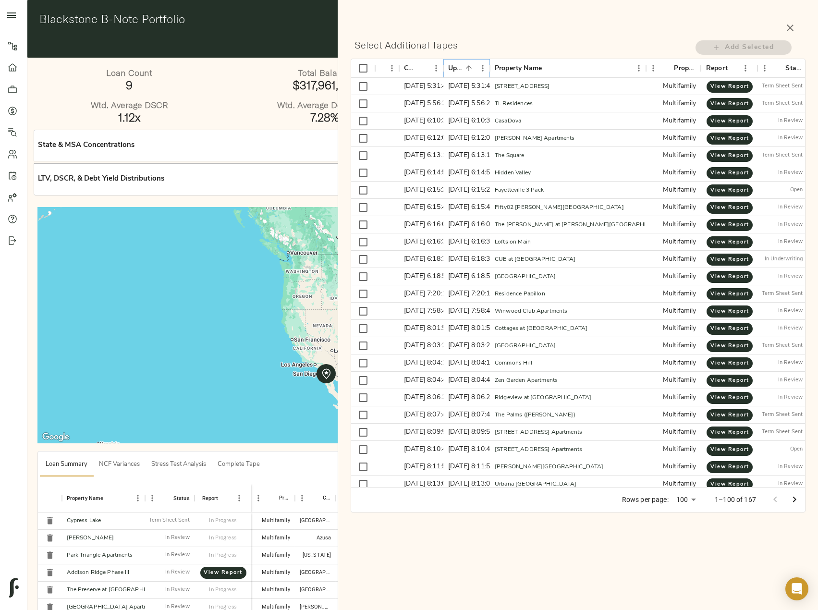
click at [469, 68] on icon "Sort" at bounding box center [468, 68] width 9 height 9
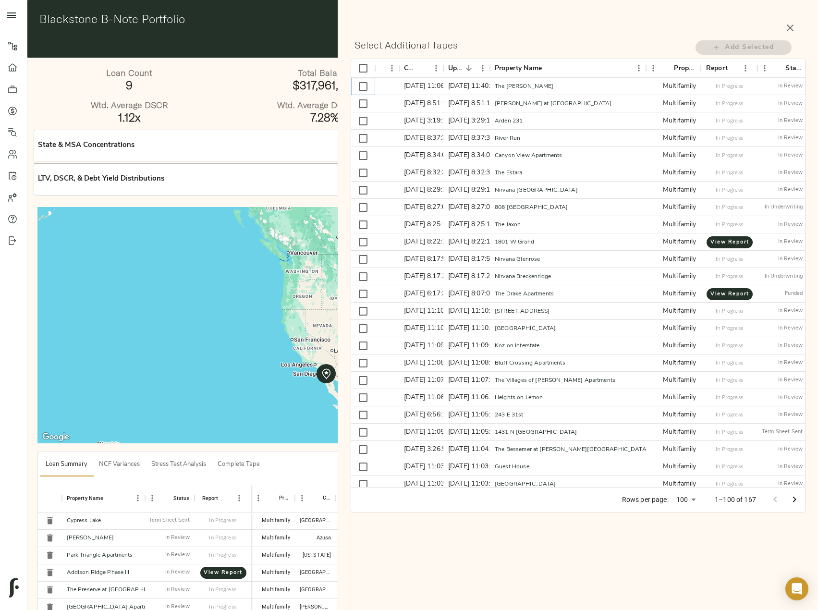
click at [362, 88] on input "Select row" at bounding box center [363, 86] width 20 height 20
checkbox input "true"
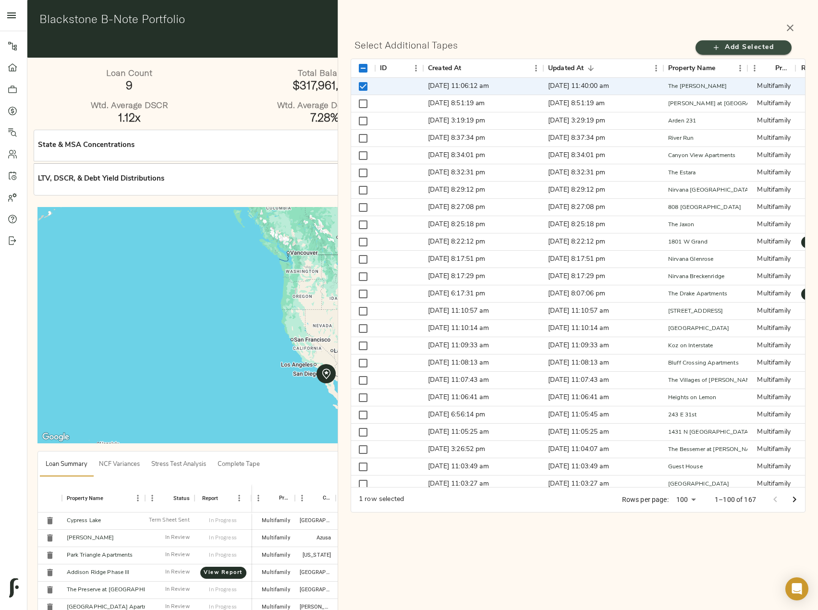
click at [733, 47] on span "Add Selected" at bounding box center [743, 48] width 77 height 12
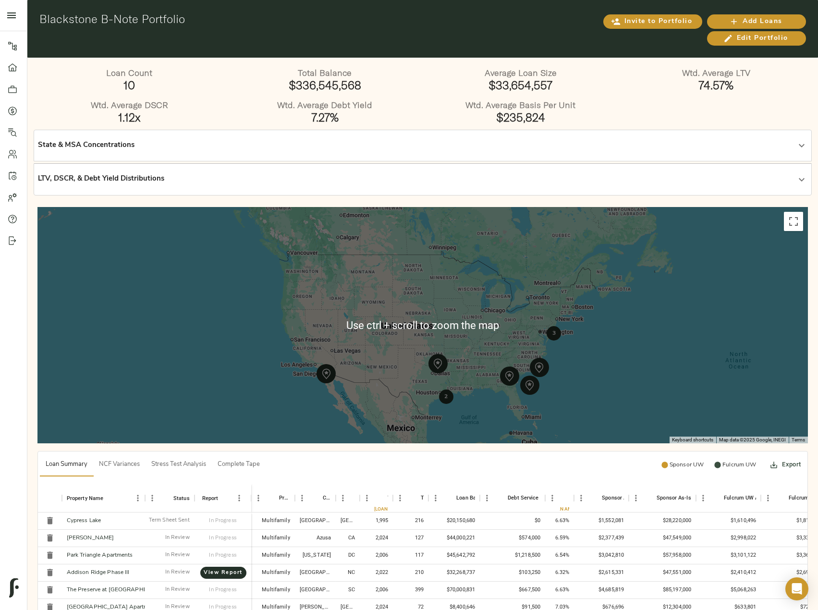
scroll to position [192, 0]
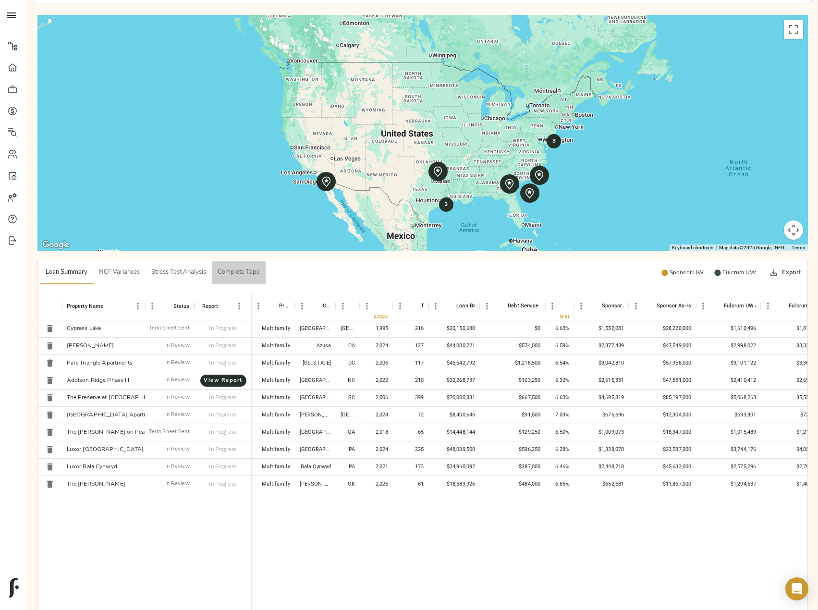
click at [238, 272] on span "Complete Tape" at bounding box center [239, 272] width 42 height 11
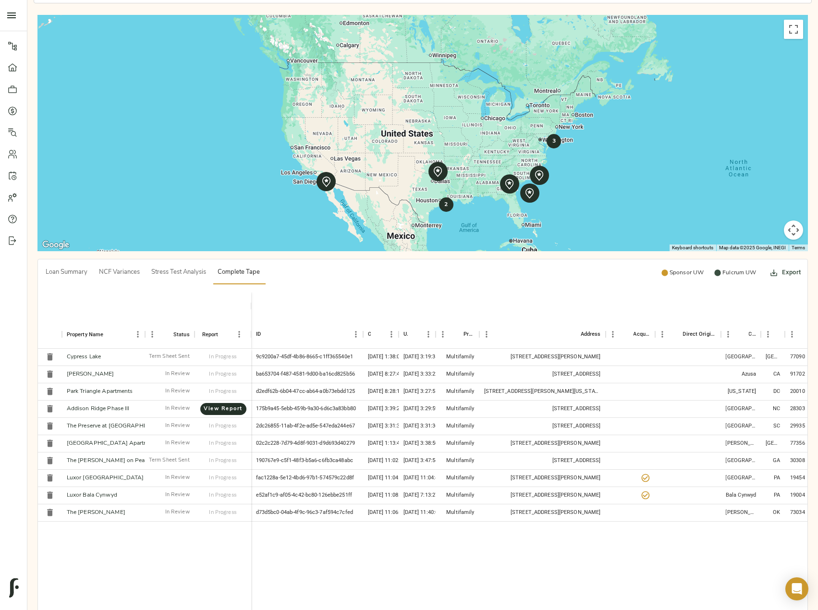
click at [797, 275] on button "Export" at bounding box center [786, 272] width 34 height 23
click at [775, 306] on li "Download as Excel" at bounding box center [761, 313] width 81 height 17
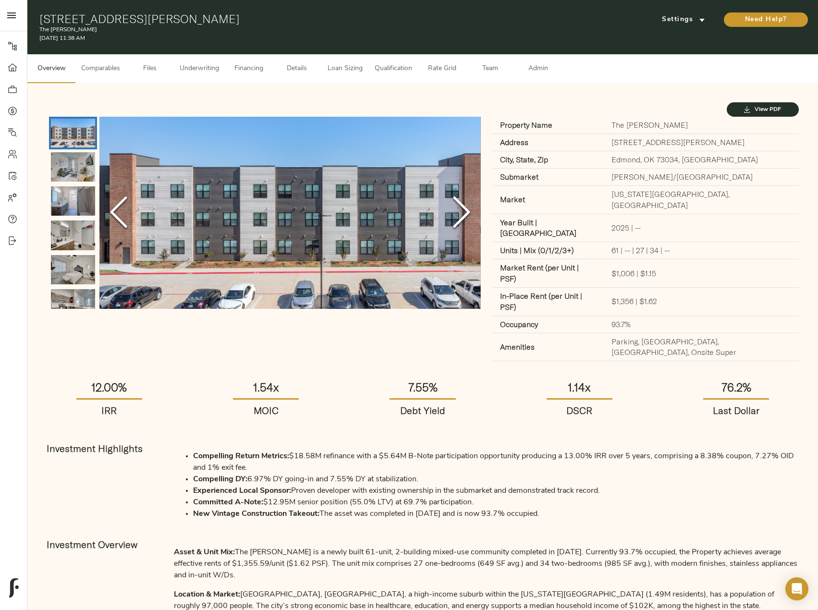
click at [337, 66] on span "Loan Sizing" at bounding box center [345, 69] width 36 height 12
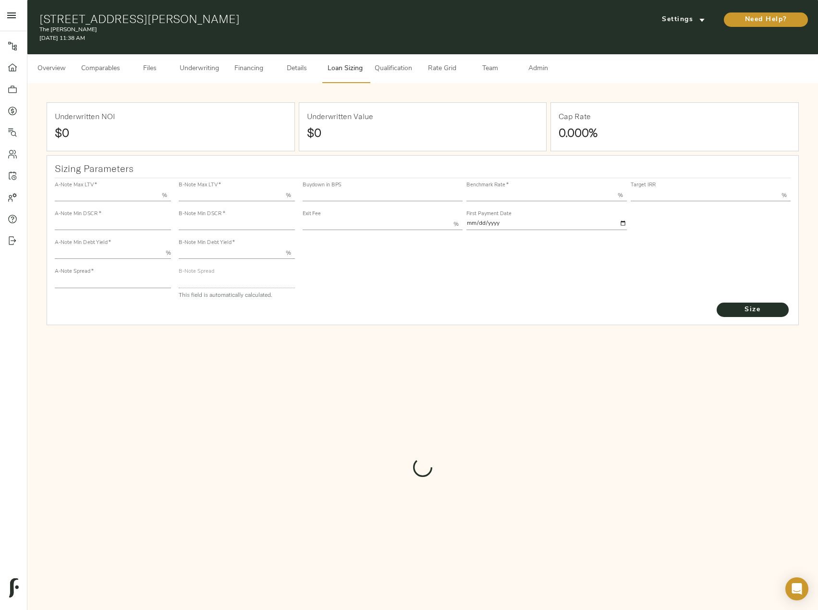
type input "55.000"
type input "1.4"
type input "10.00"
type input "220"
type input "80.000"
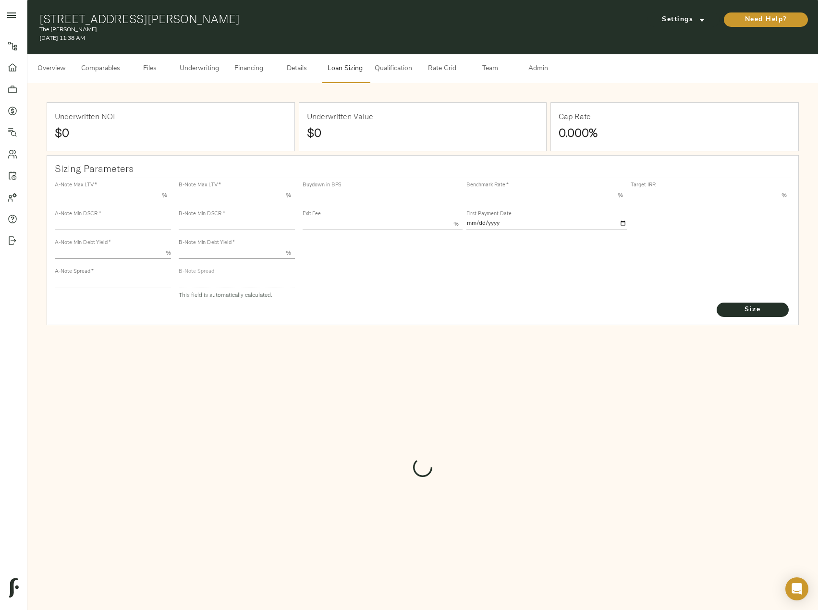
type input "1.0482"
type input "2.00"
type input "469.2421046003701"
type input "53"
type input "3.69"
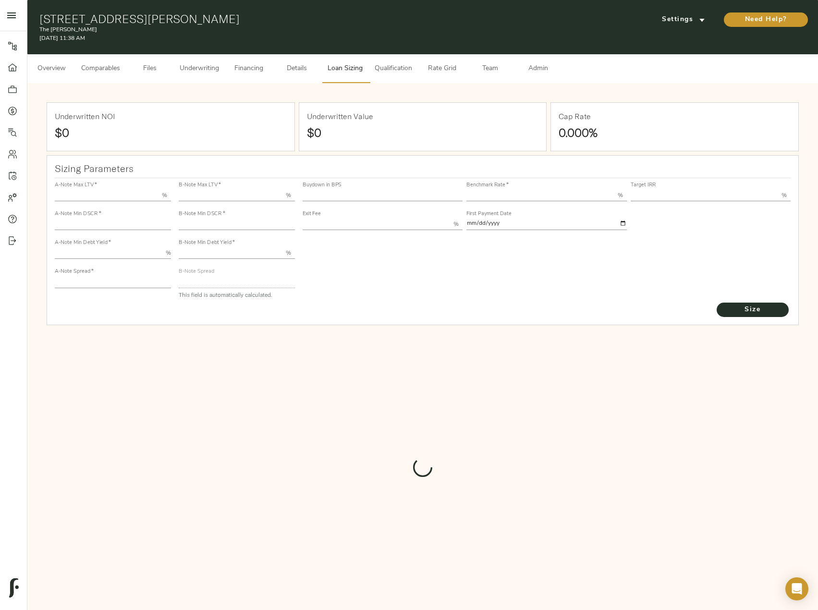
type input "12.00"
type input "1.00"
type input "[DATE]"
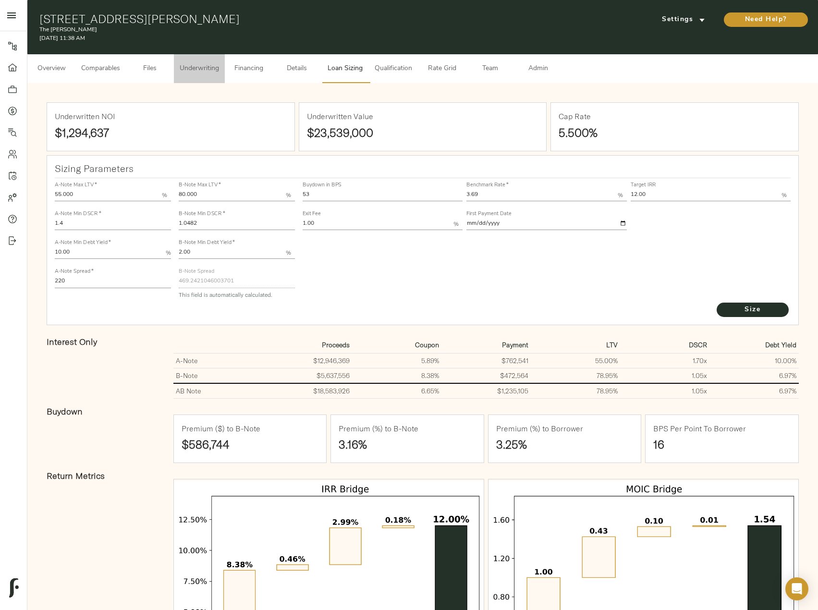
click at [204, 70] on span "Underwriting" at bounding box center [199, 69] width 39 height 12
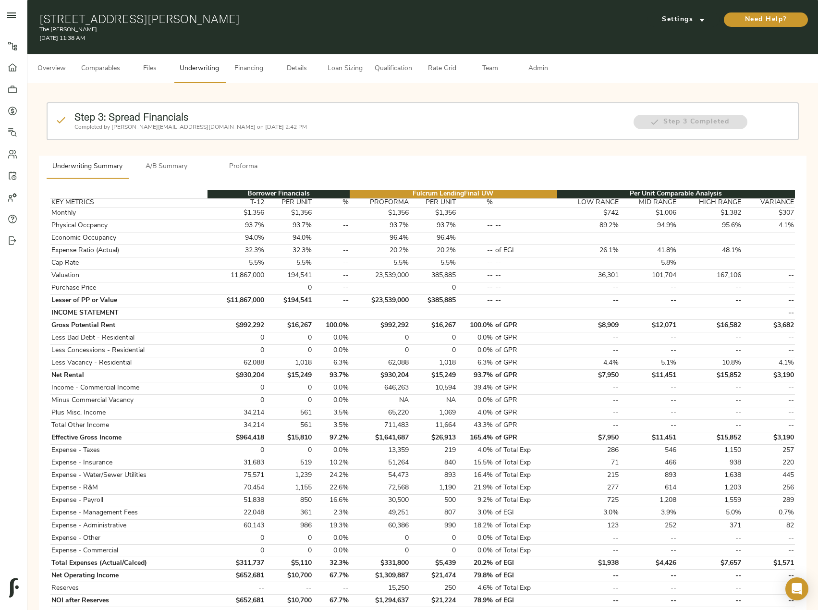
click at [185, 156] on button "A/B Summary" at bounding box center [166, 167] width 77 height 23
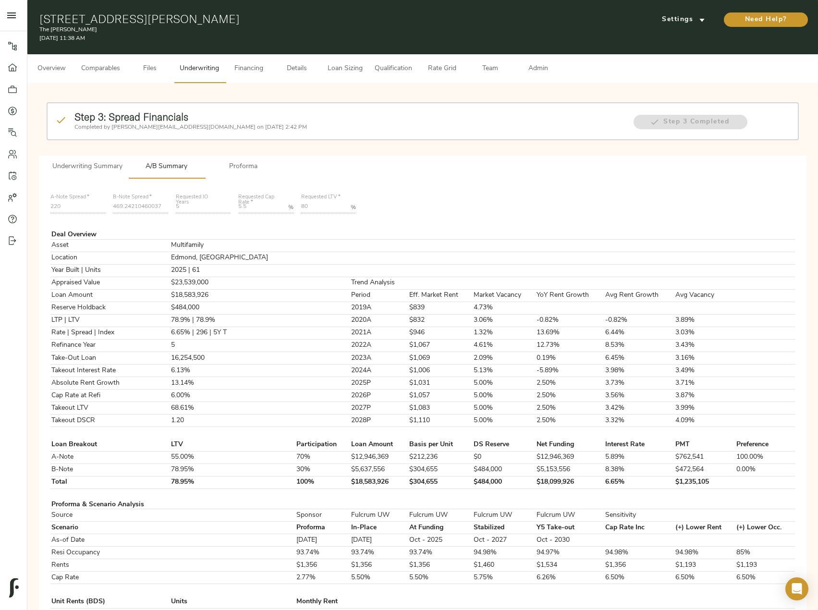
click at [107, 168] on span "Underwriting Summary" at bounding box center [87, 167] width 70 height 12
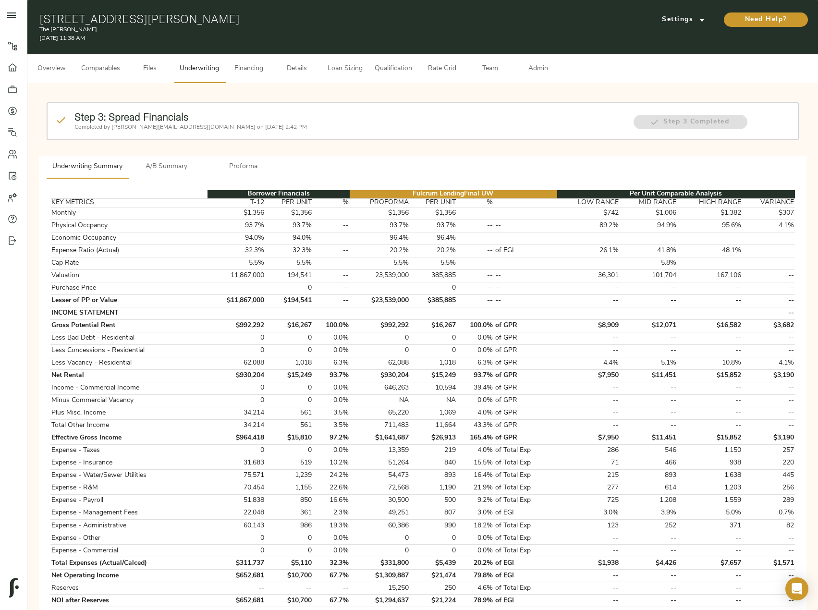
click at [174, 169] on span "A/B Summary" at bounding box center [166, 167] width 65 height 12
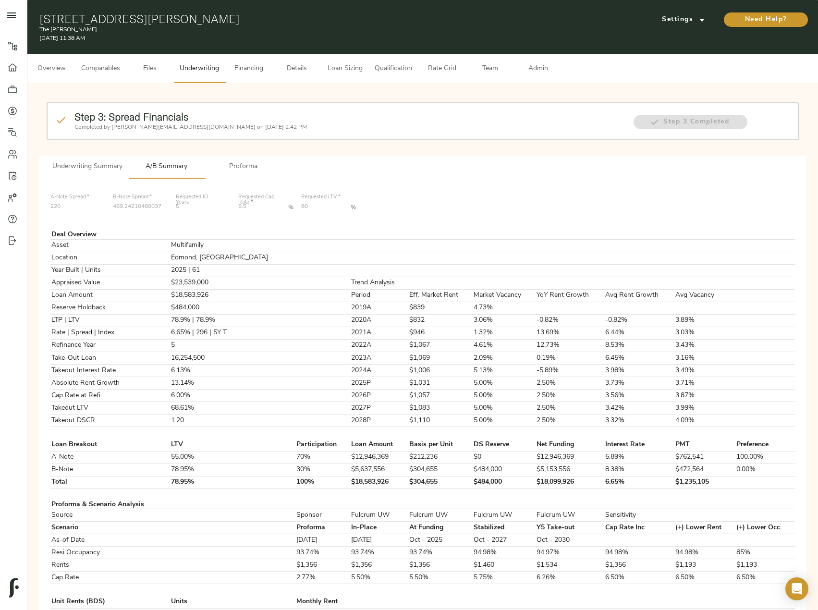
click at [65, 161] on span "Underwriting Summary" at bounding box center [87, 167] width 70 height 12
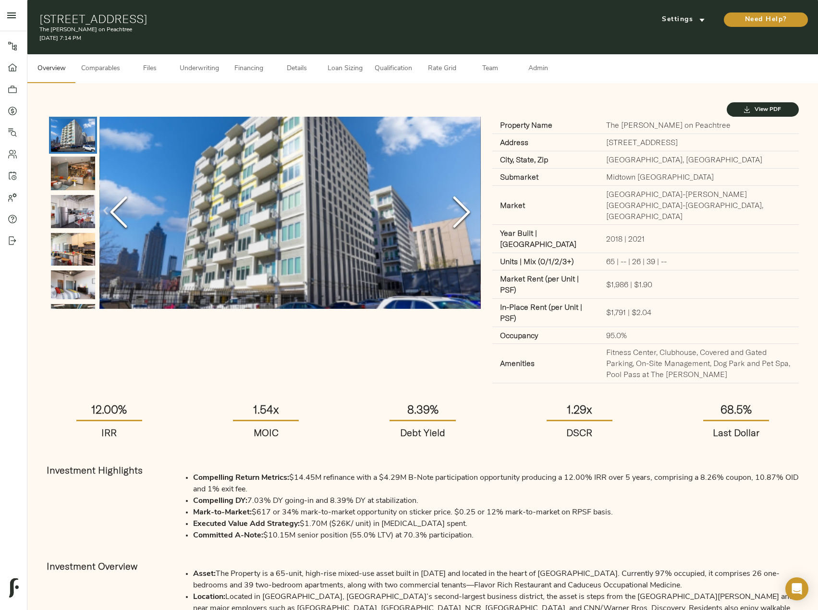
click at [539, 64] on span "Admin" at bounding box center [538, 69] width 36 height 12
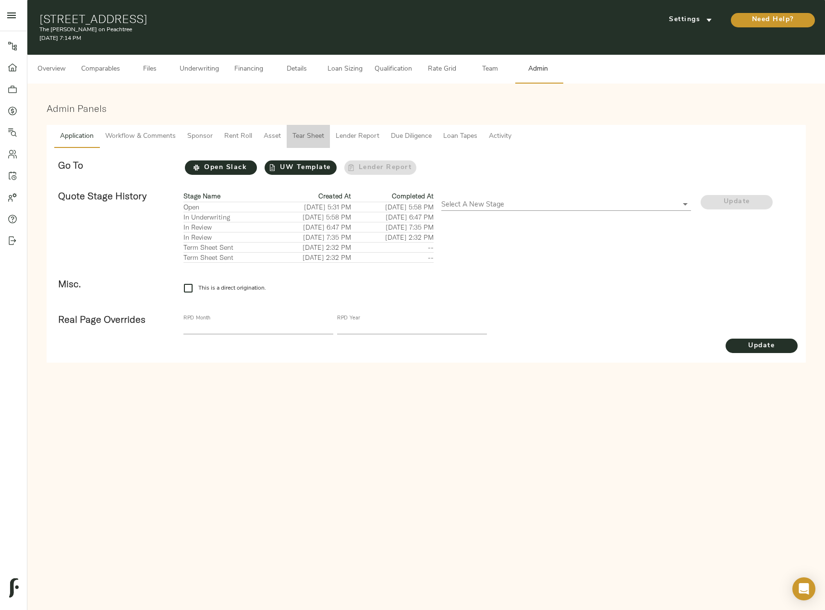
click at [314, 140] on span "Tear Sheet" at bounding box center [308, 137] width 32 height 12
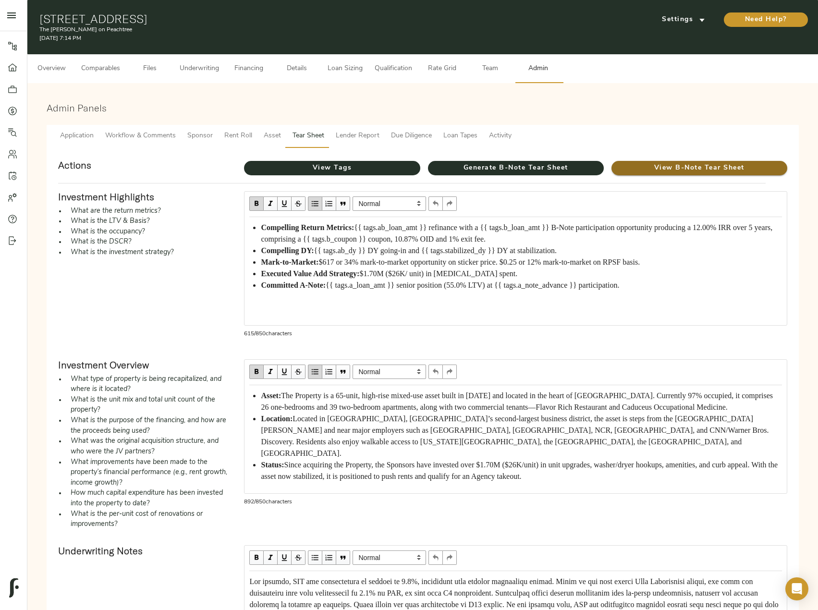
click at [671, 161] on button "View B-Note Tear Sheet" at bounding box center [699, 168] width 176 height 14
